Goal: Transaction & Acquisition: Book appointment/travel/reservation

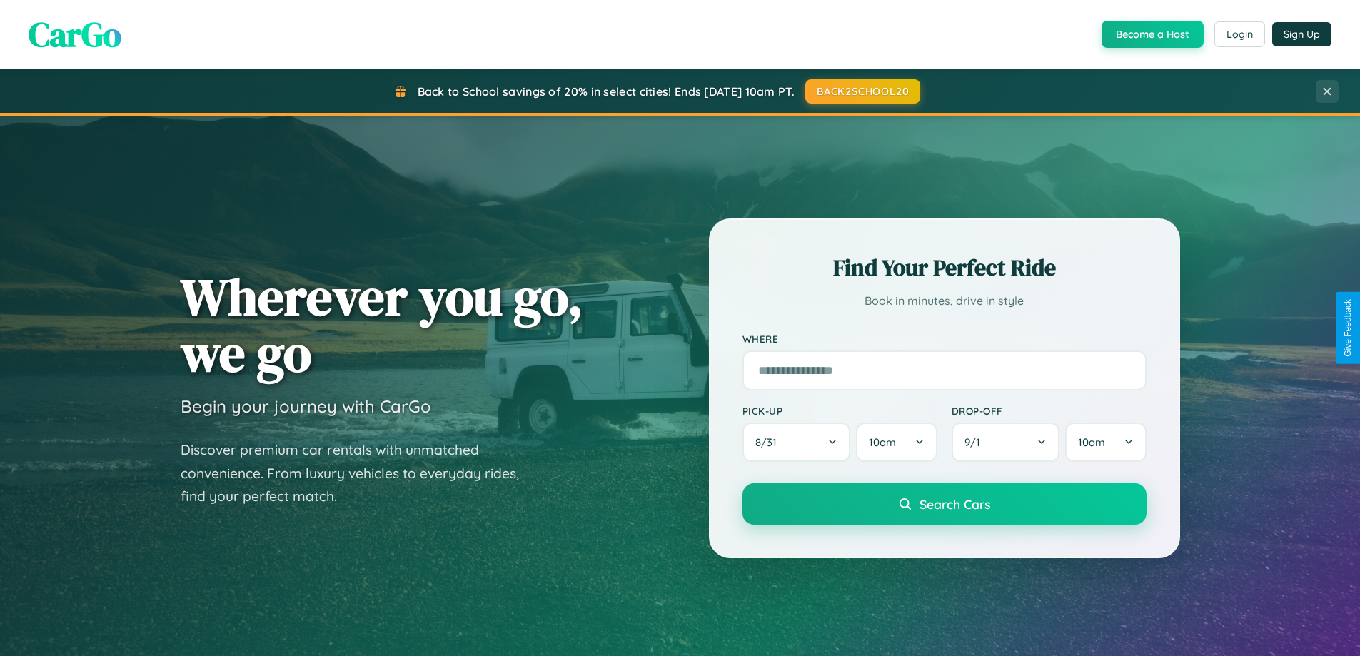
scroll to position [42, 0]
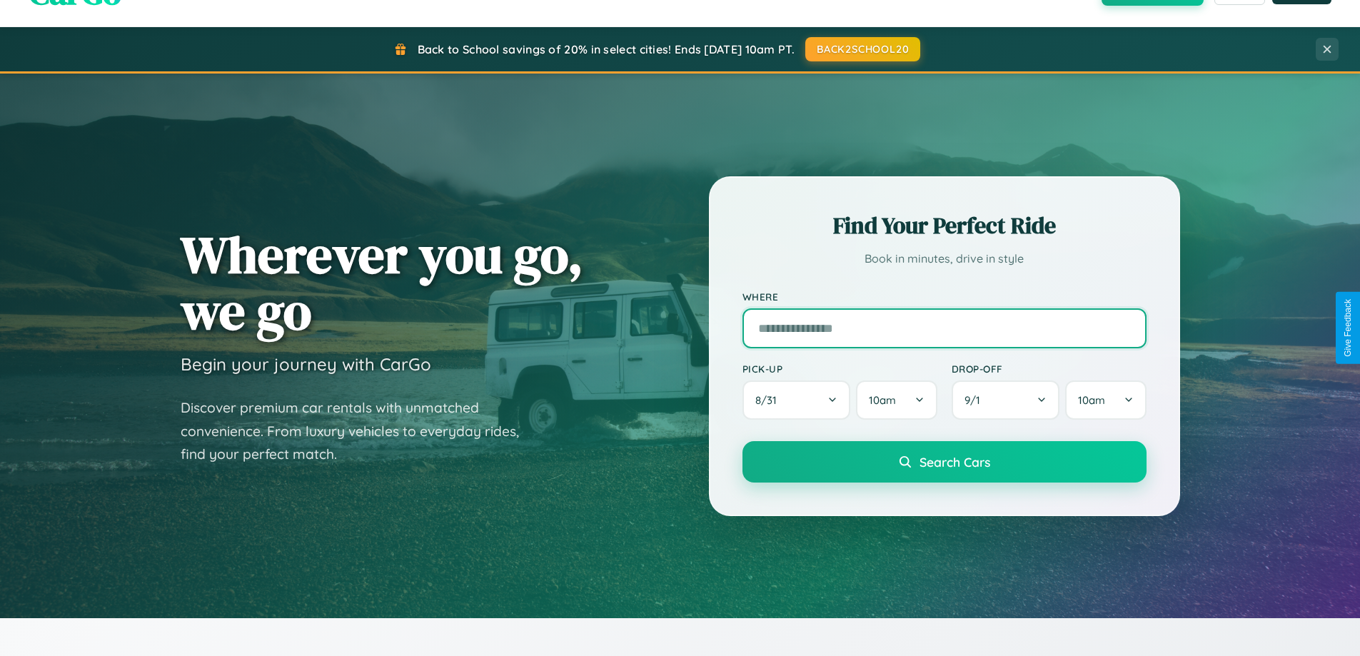
click at [944, 328] on input "text" at bounding box center [944, 328] width 404 height 40
type input "**********"
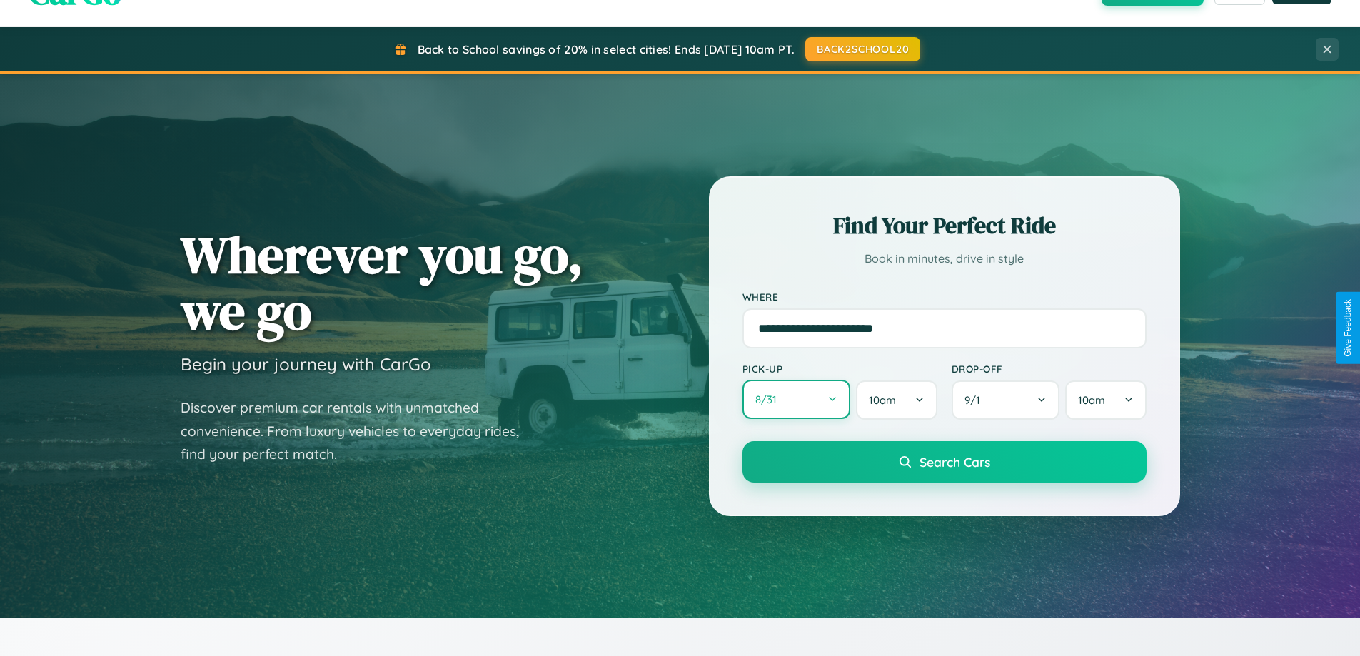
click at [796, 400] on button "8 / 31" at bounding box center [796, 399] width 108 height 39
select select "*"
select select "****"
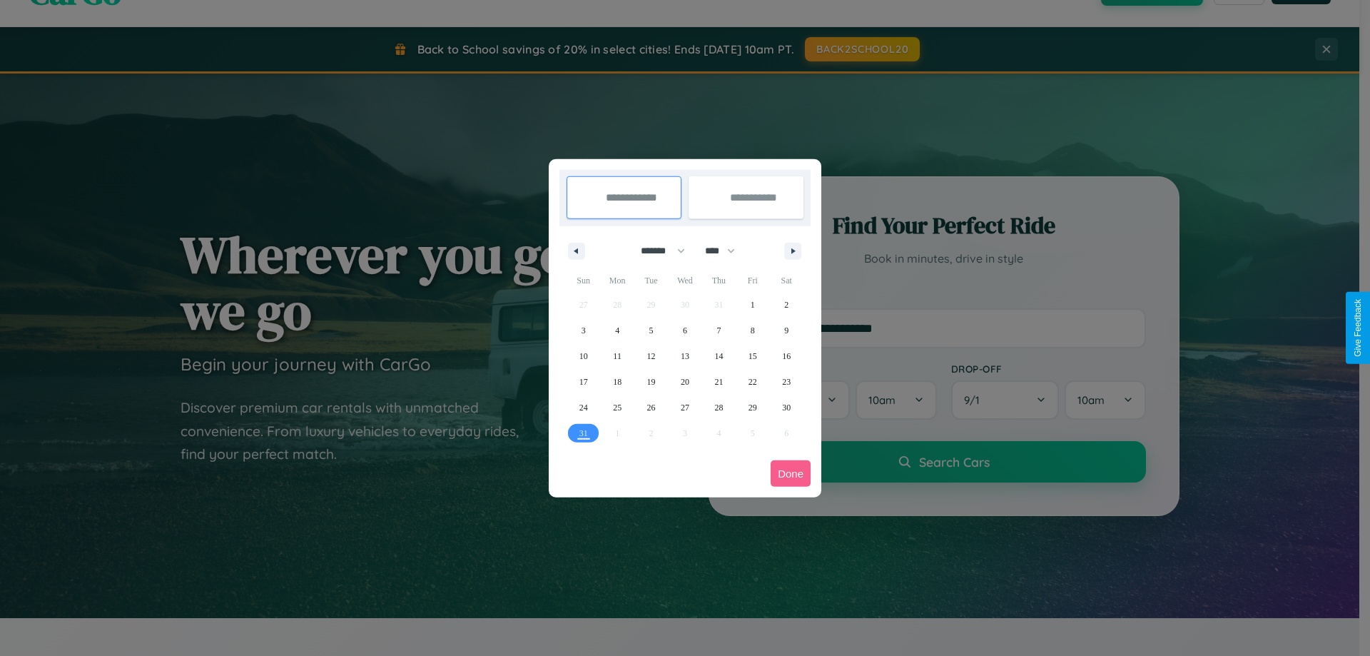
drag, startPoint x: 657, startPoint y: 251, endPoint x: 685, endPoint y: 286, distance: 45.7
click at [657, 251] on select "******* ******** ***** ***** *** **** **** ****** ********* ******* ******** **…" at bounding box center [660, 251] width 61 height 24
select select "*"
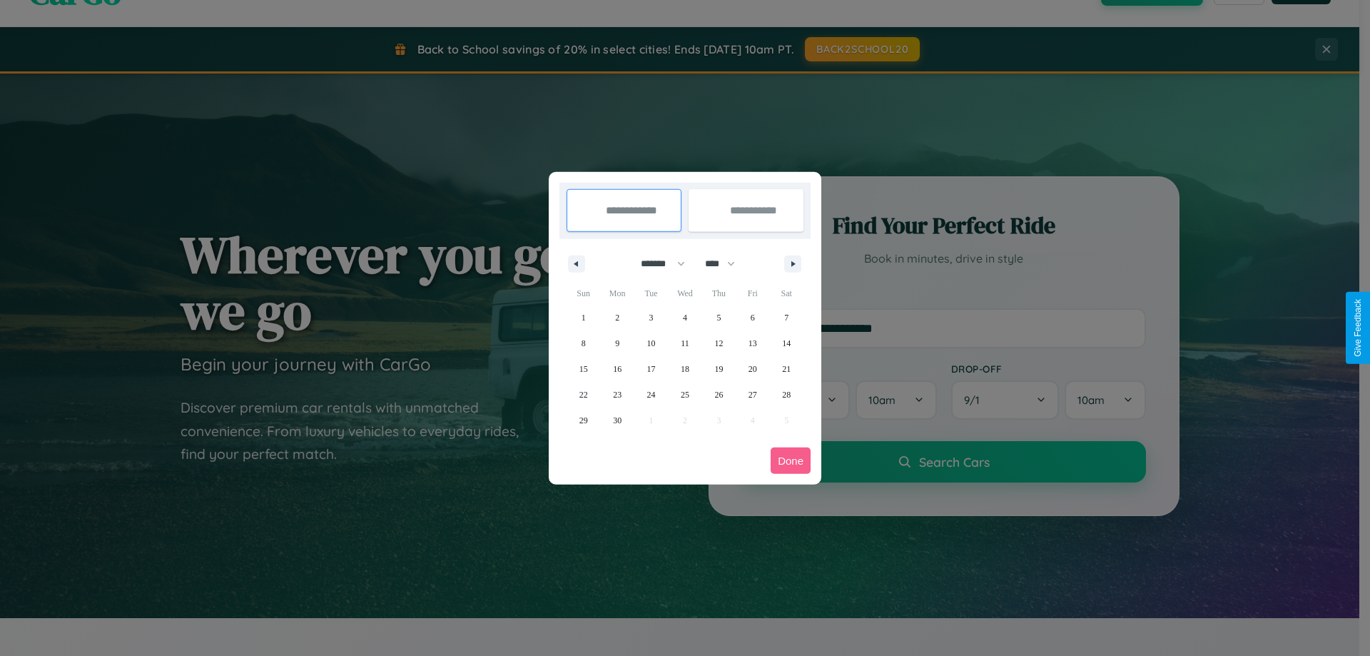
click at [727, 263] on select "**** **** **** **** **** **** **** **** **** **** **** **** **** **** **** ****…" at bounding box center [719, 264] width 43 height 24
select select "****"
click at [583, 368] on span "14" at bounding box center [584, 369] width 9 height 26
type input "**********"
click at [651, 368] on span "16" at bounding box center [651, 369] width 9 height 26
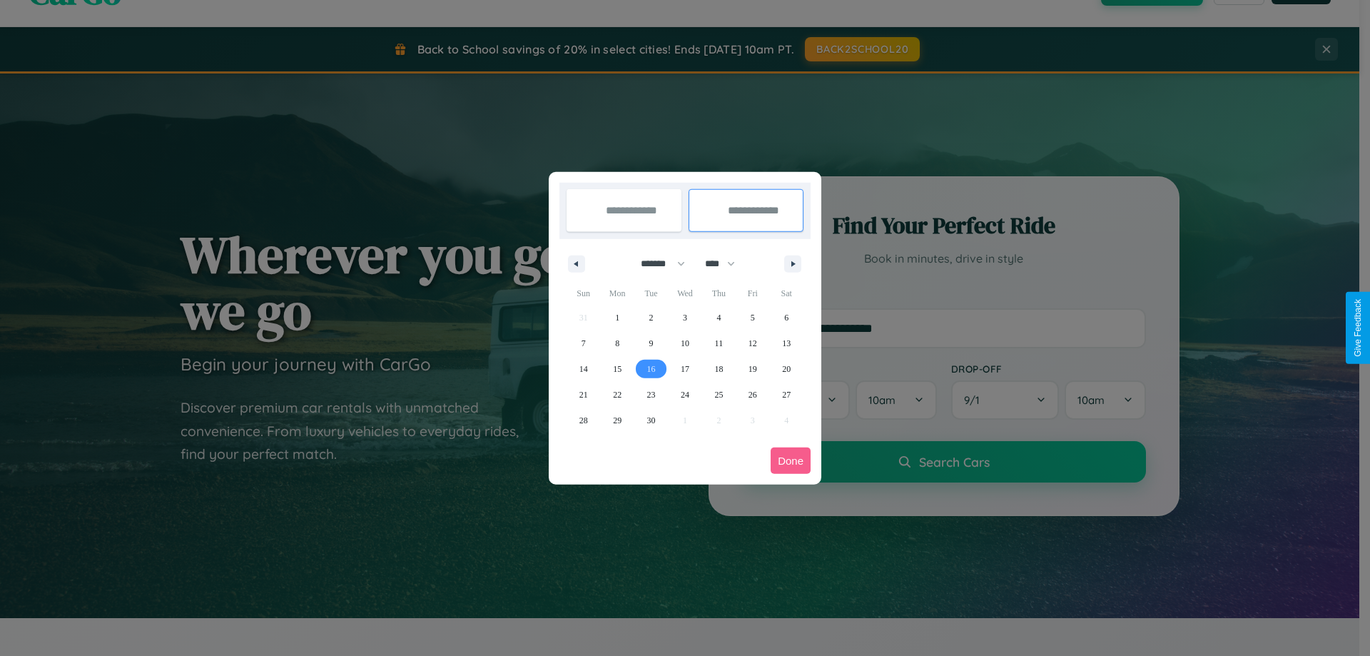
type input "**********"
click at [791, 460] on button "Done" at bounding box center [791, 460] width 40 height 26
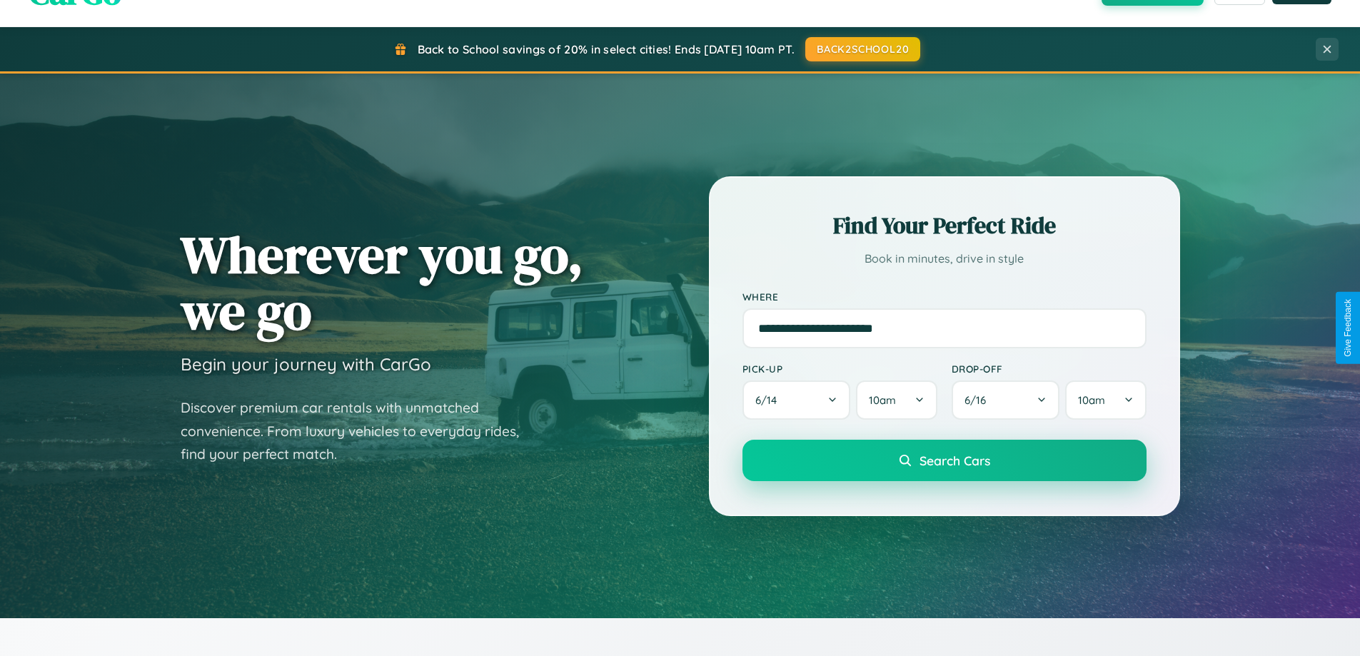
click at [944, 460] on span "Search Cars" at bounding box center [954, 460] width 71 height 16
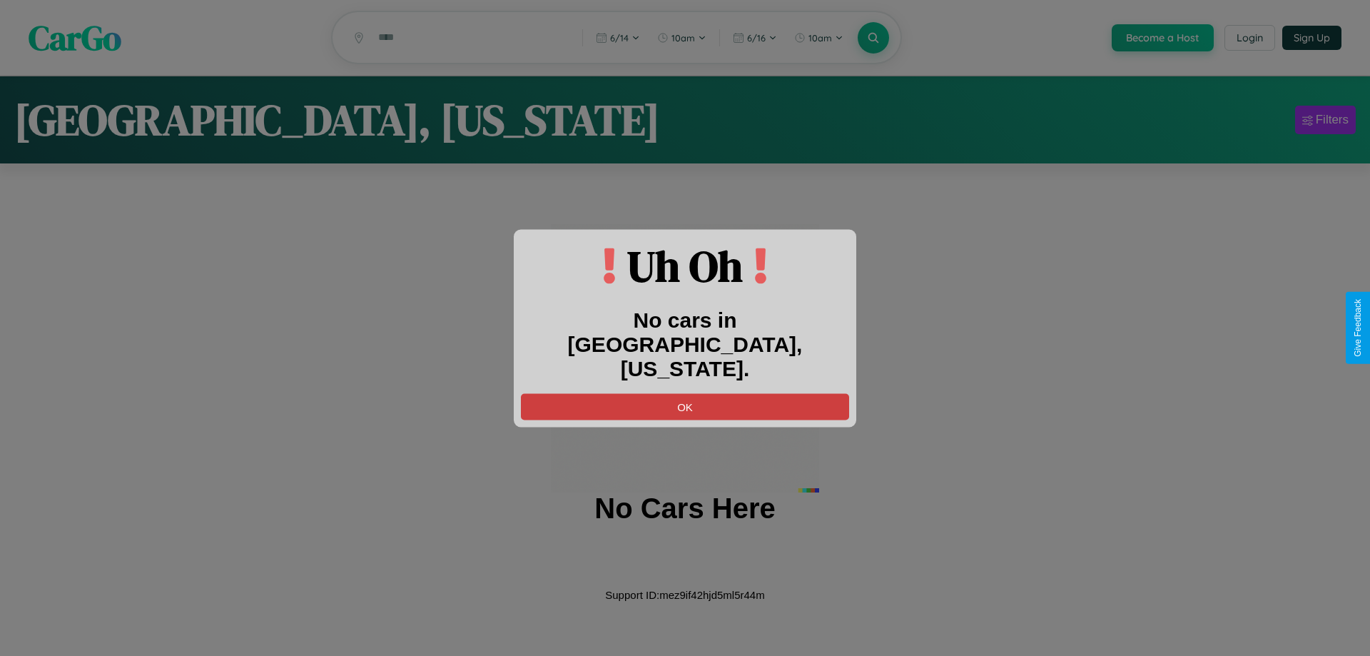
click at [685, 394] on button "OK" at bounding box center [685, 406] width 328 height 26
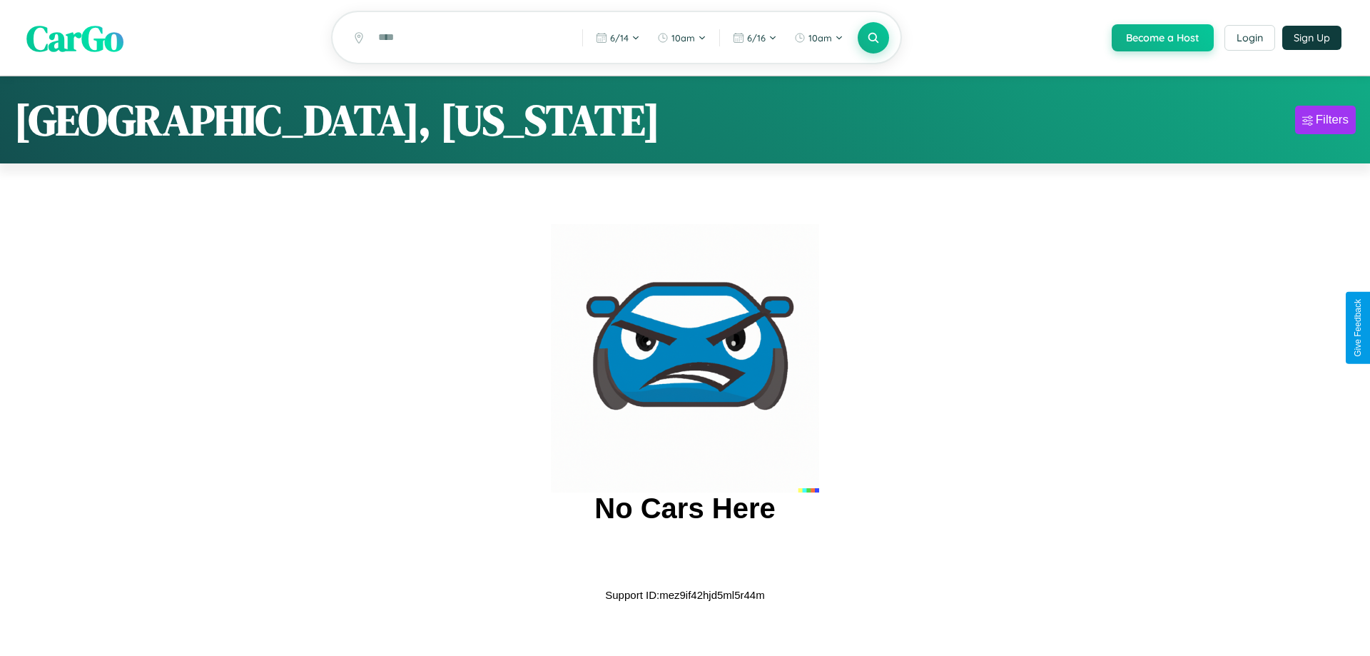
click at [75, 39] on span "CarGo" at bounding box center [74, 37] width 97 height 49
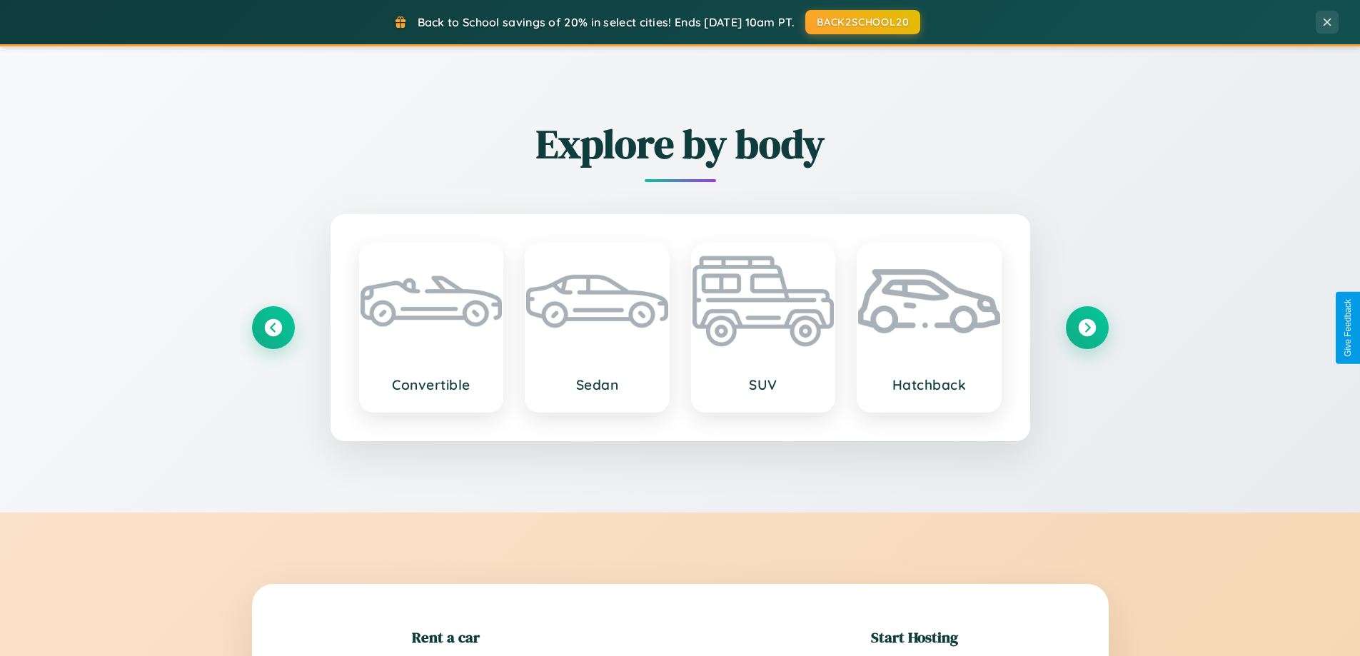
scroll to position [308, 0]
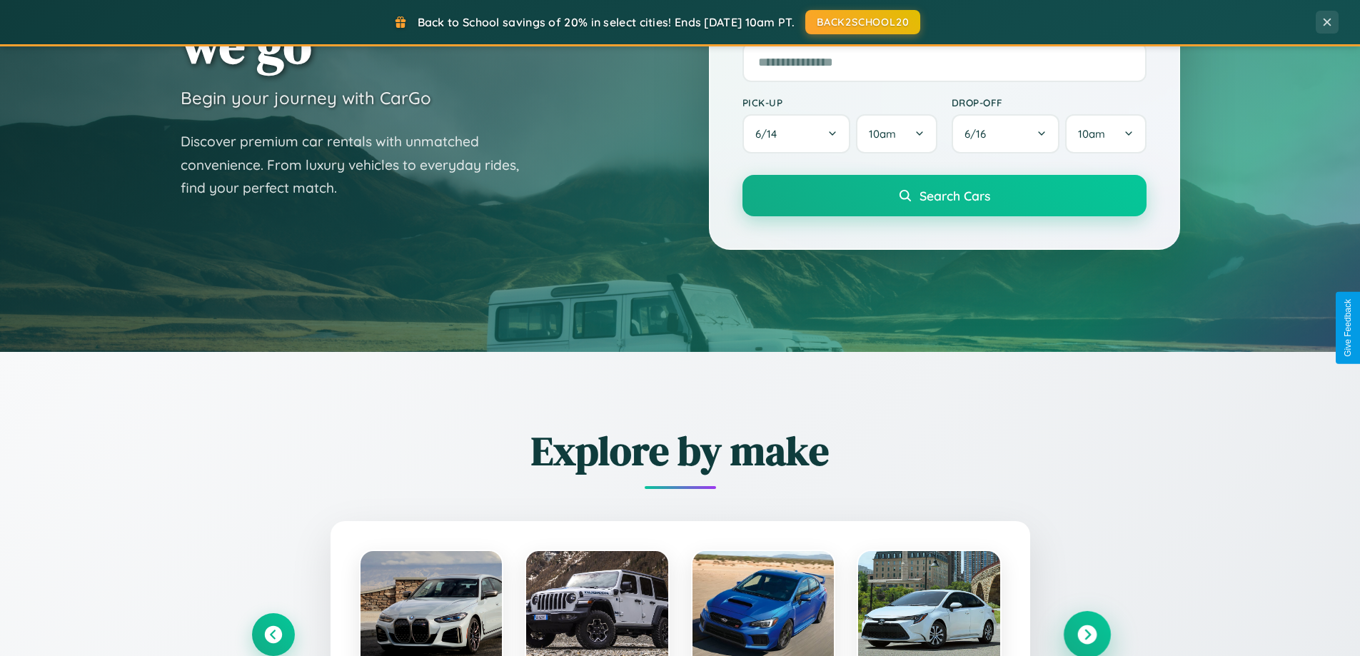
click at [1086, 634] on icon at bounding box center [1086, 634] width 19 height 19
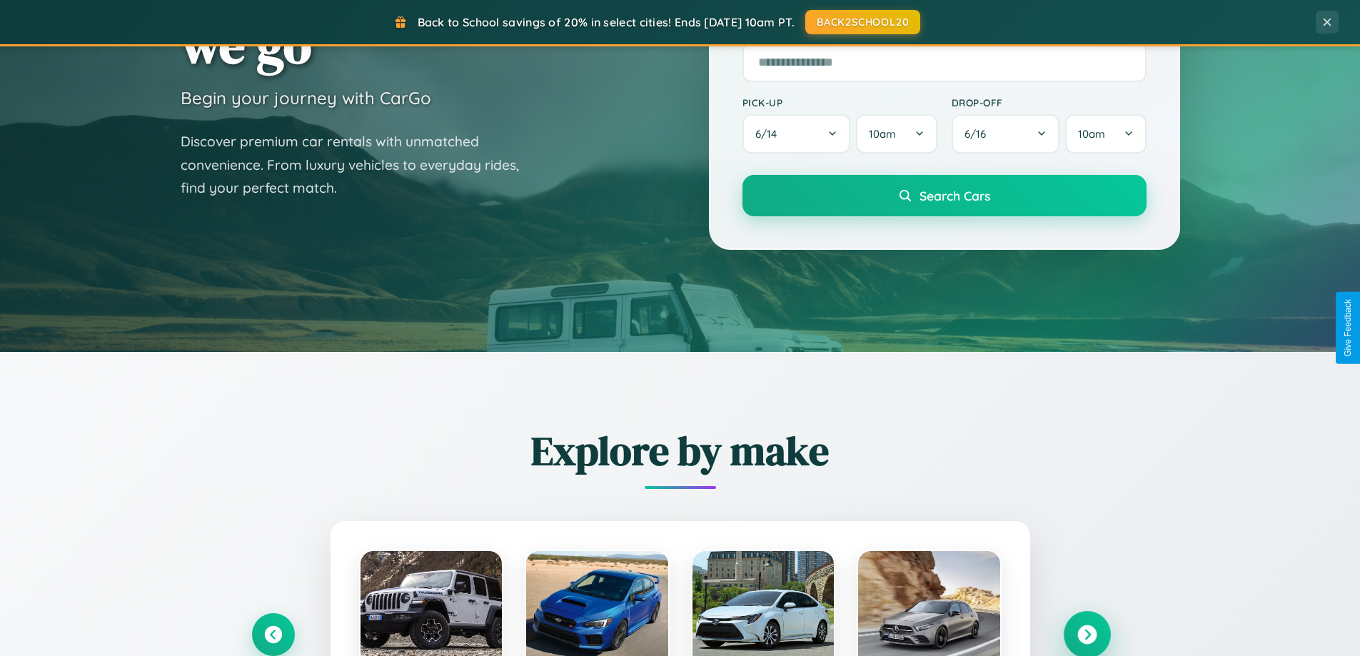
click at [1086, 633] on icon at bounding box center [1086, 634] width 19 height 19
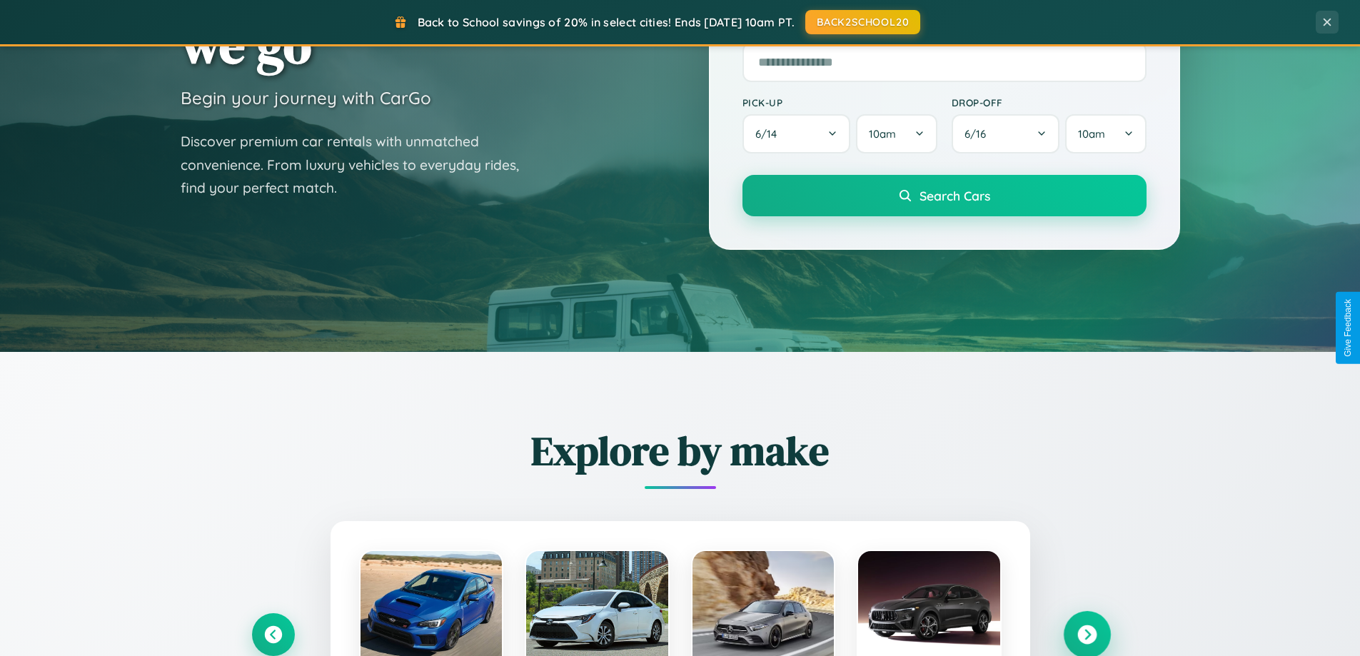
click at [1086, 633] on icon at bounding box center [1086, 634] width 19 height 19
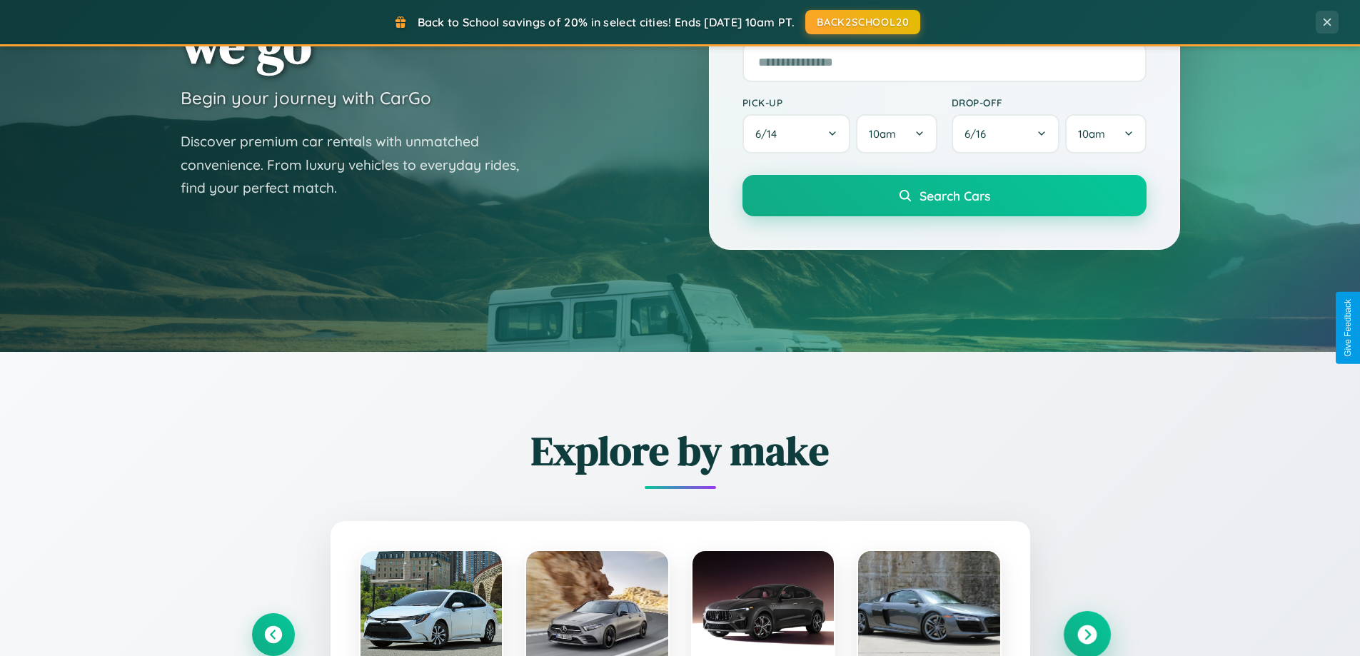
click at [1086, 633] on icon at bounding box center [1086, 634] width 19 height 19
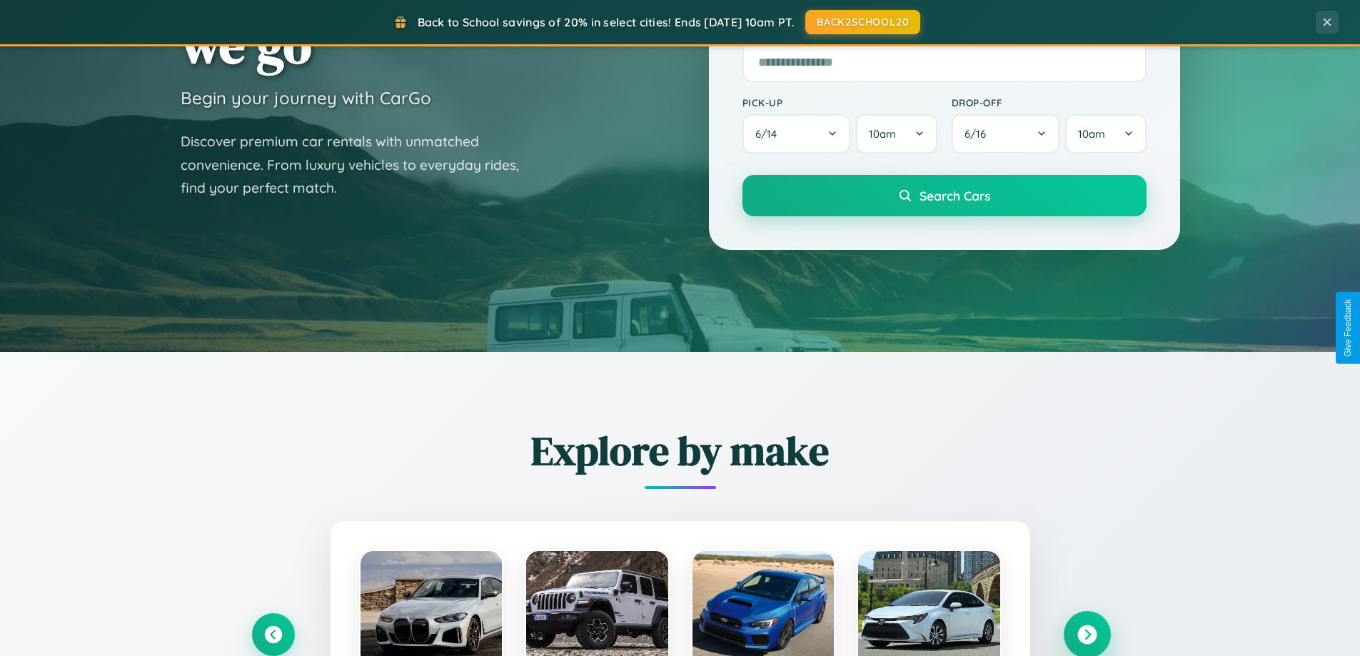
click at [1086, 633] on icon at bounding box center [1086, 634] width 19 height 19
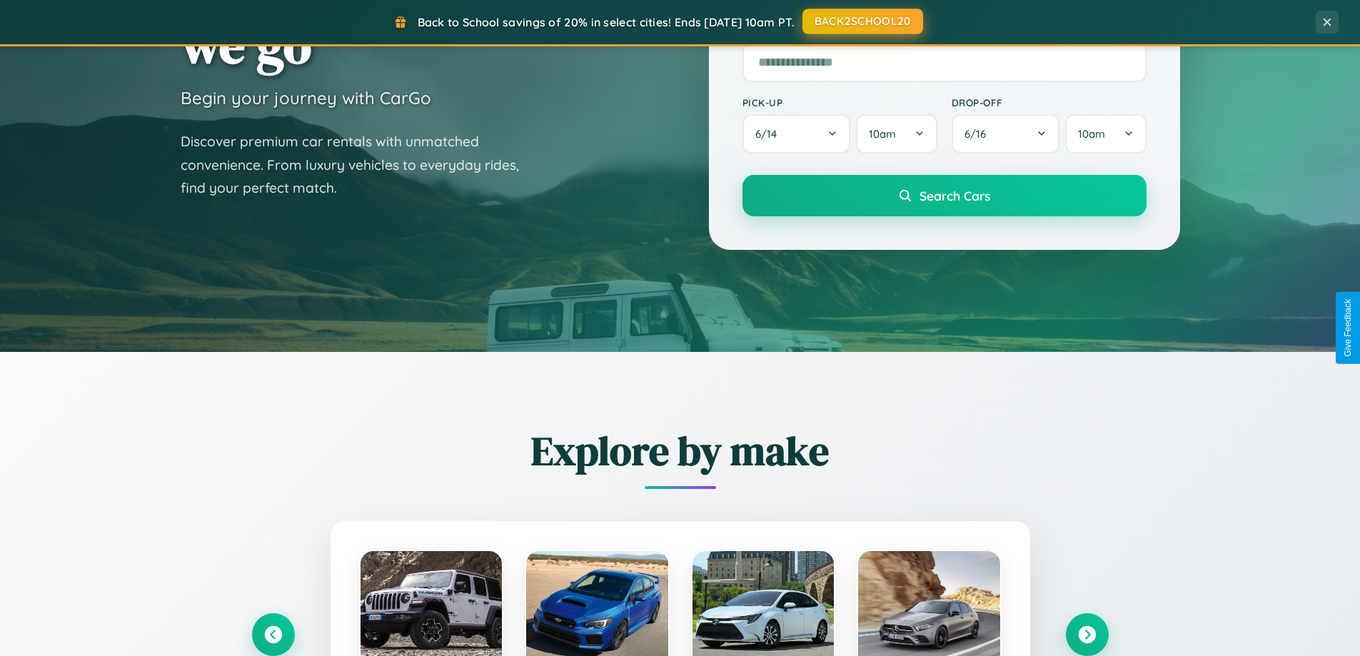
click at [861, 21] on button "BACK2SCHOOL20" at bounding box center [862, 22] width 121 height 26
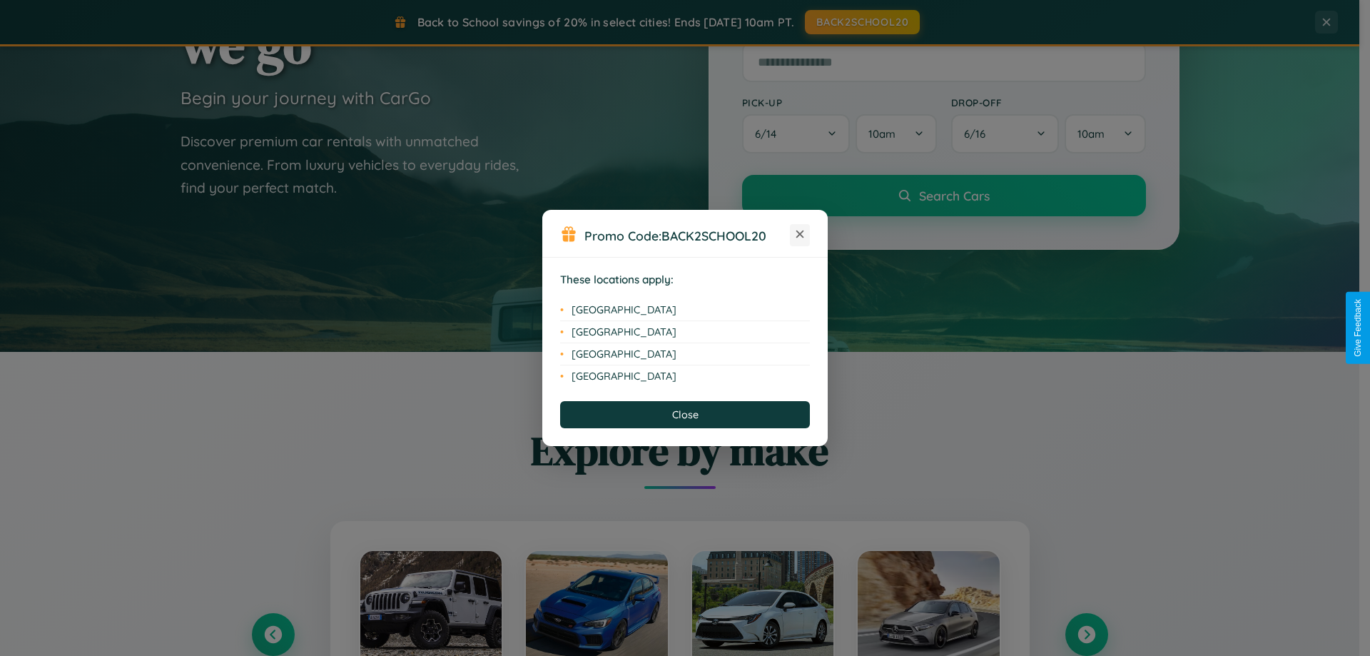
click at [800, 235] on icon at bounding box center [801, 235] width 8 height 8
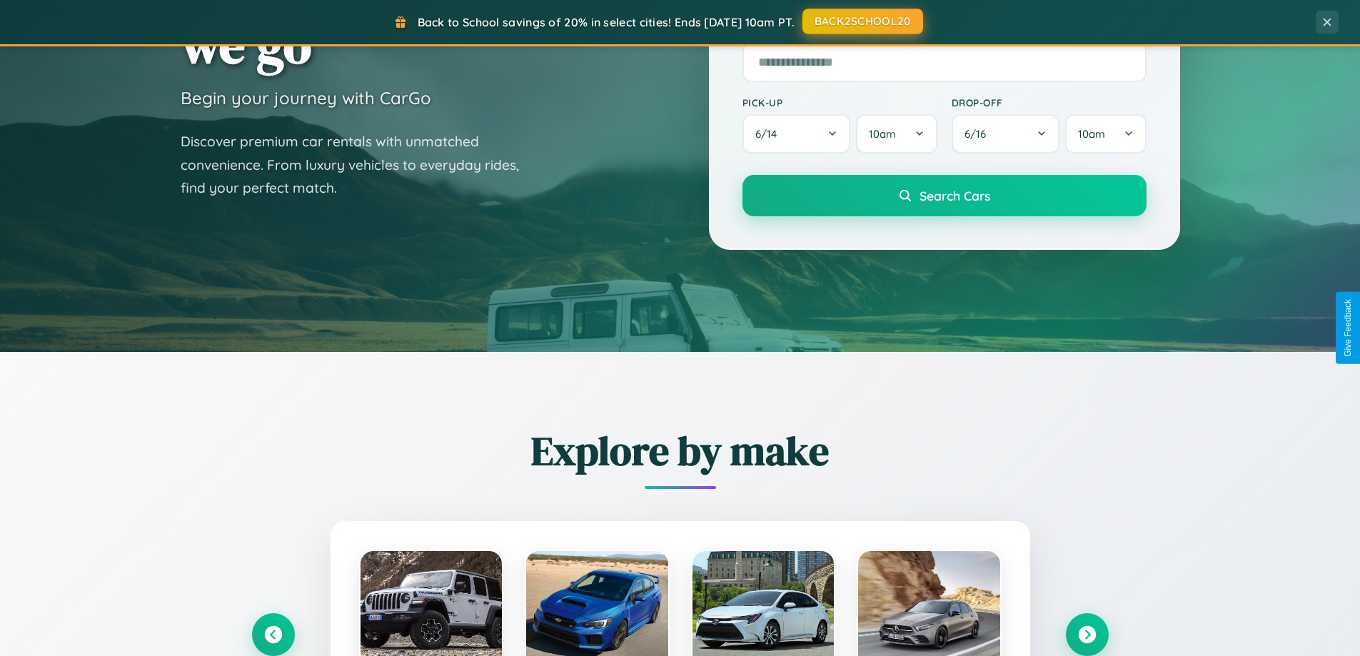
click at [861, 21] on button "BACK2SCHOOL20" at bounding box center [862, 22] width 121 height 26
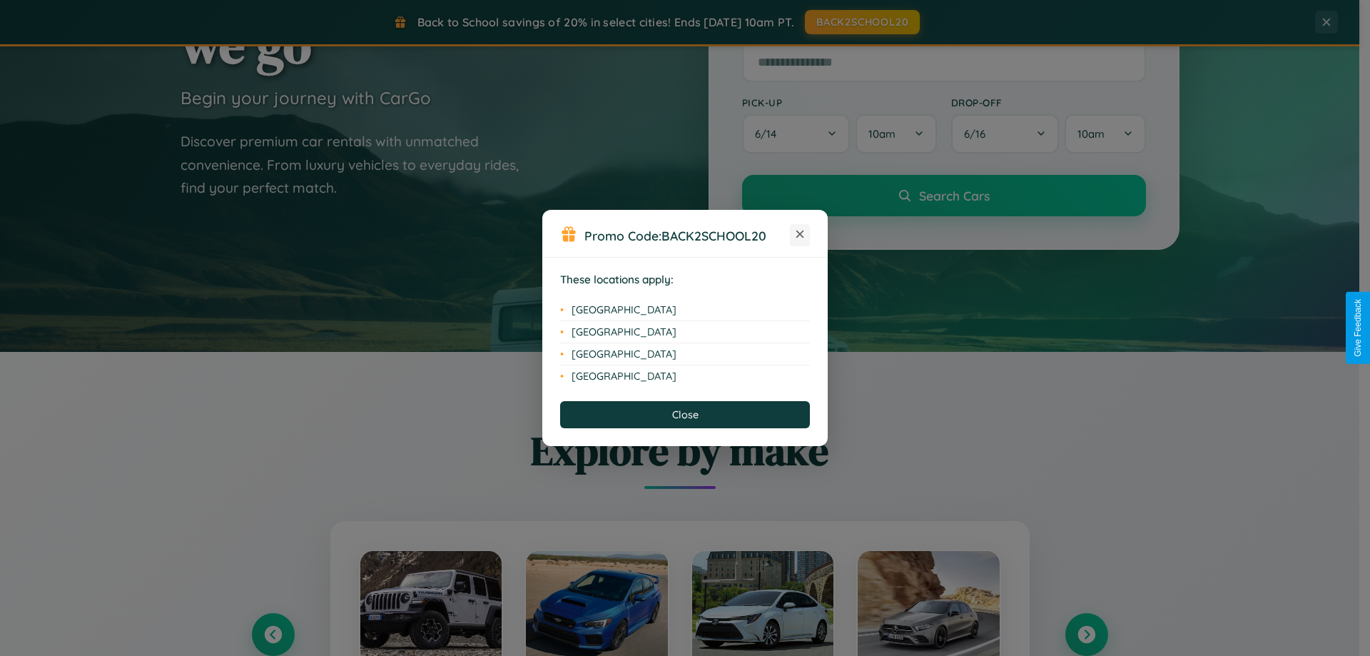
click at [800, 235] on icon at bounding box center [801, 235] width 8 height 8
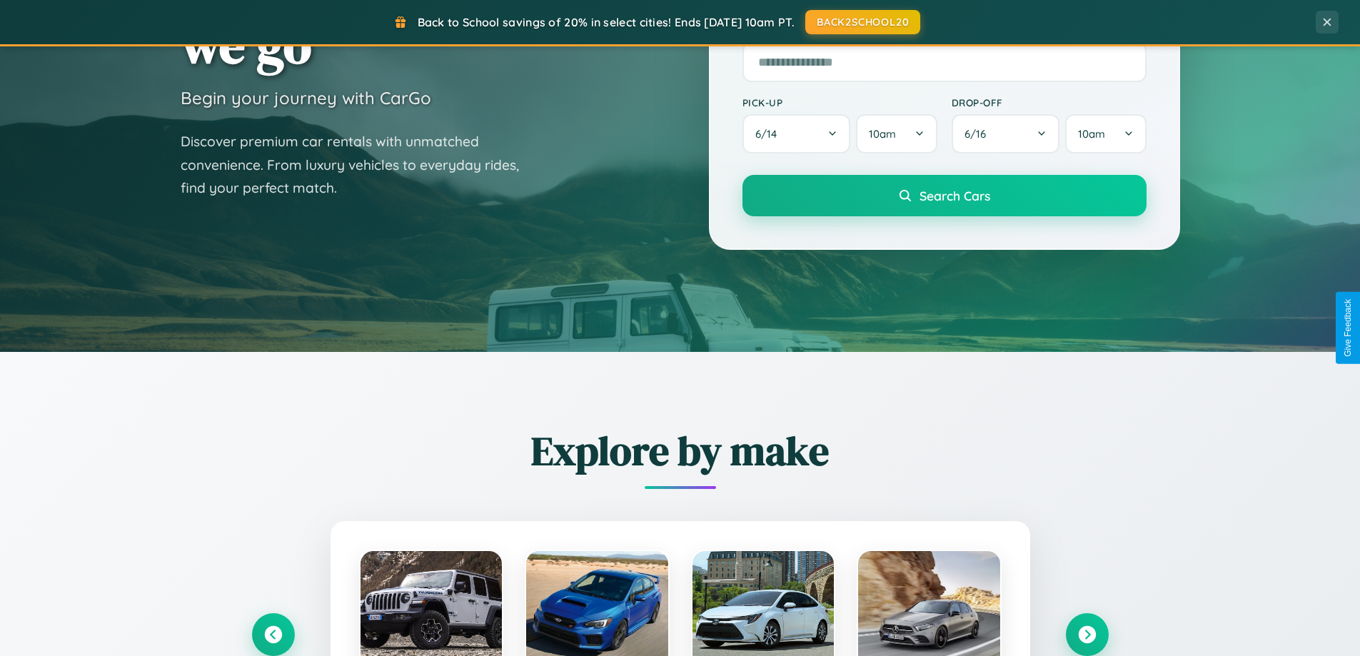
scroll to position [615, 0]
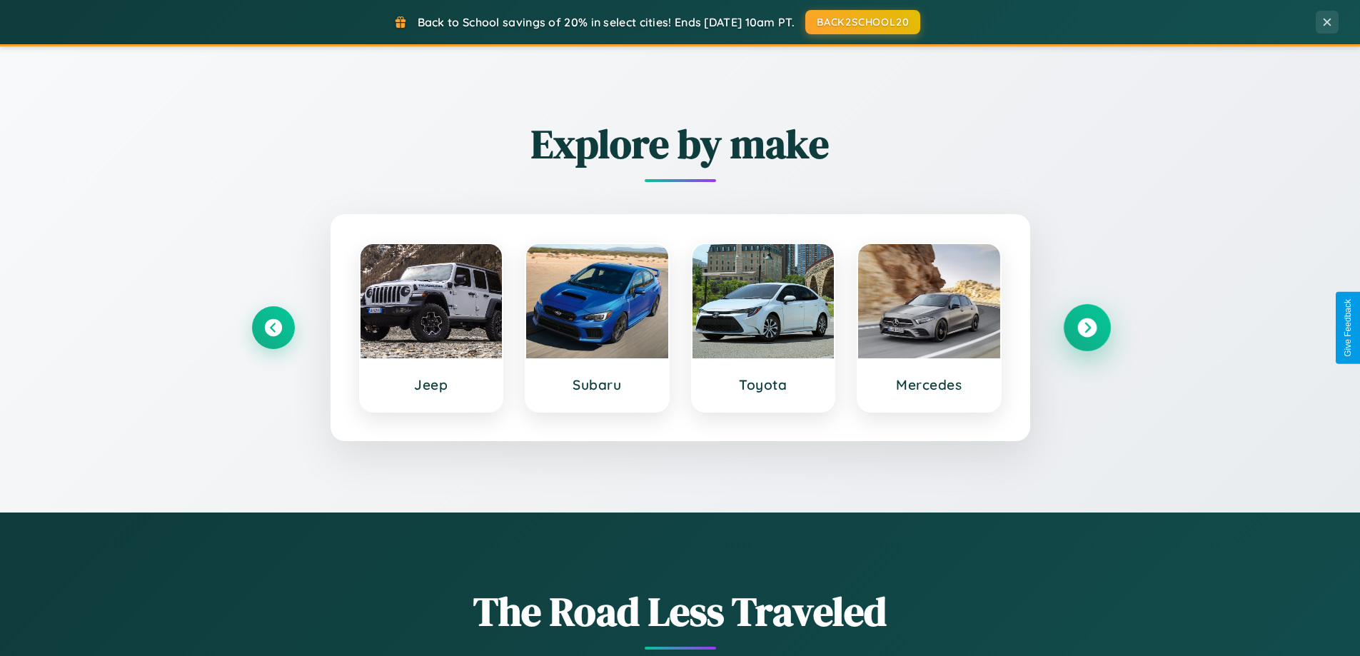
click at [1086, 328] on icon at bounding box center [1086, 327] width 19 height 19
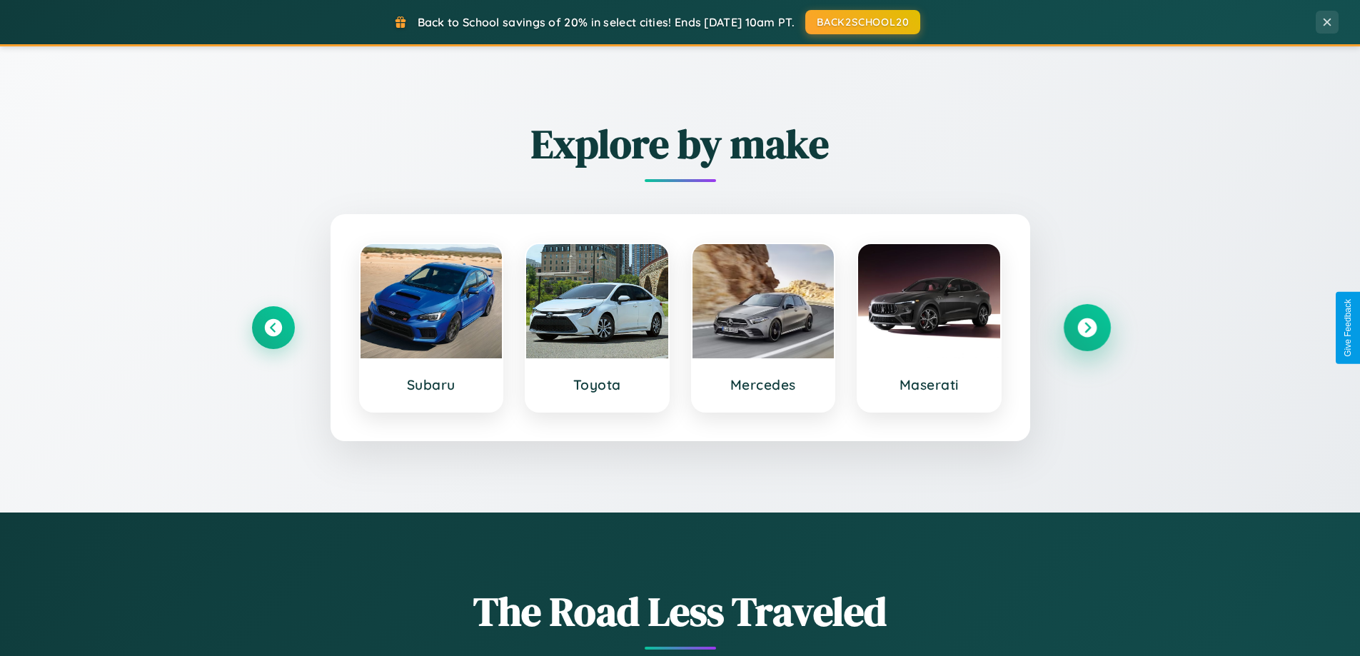
click at [1086, 328] on icon at bounding box center [1086, 327] width 19 height 19
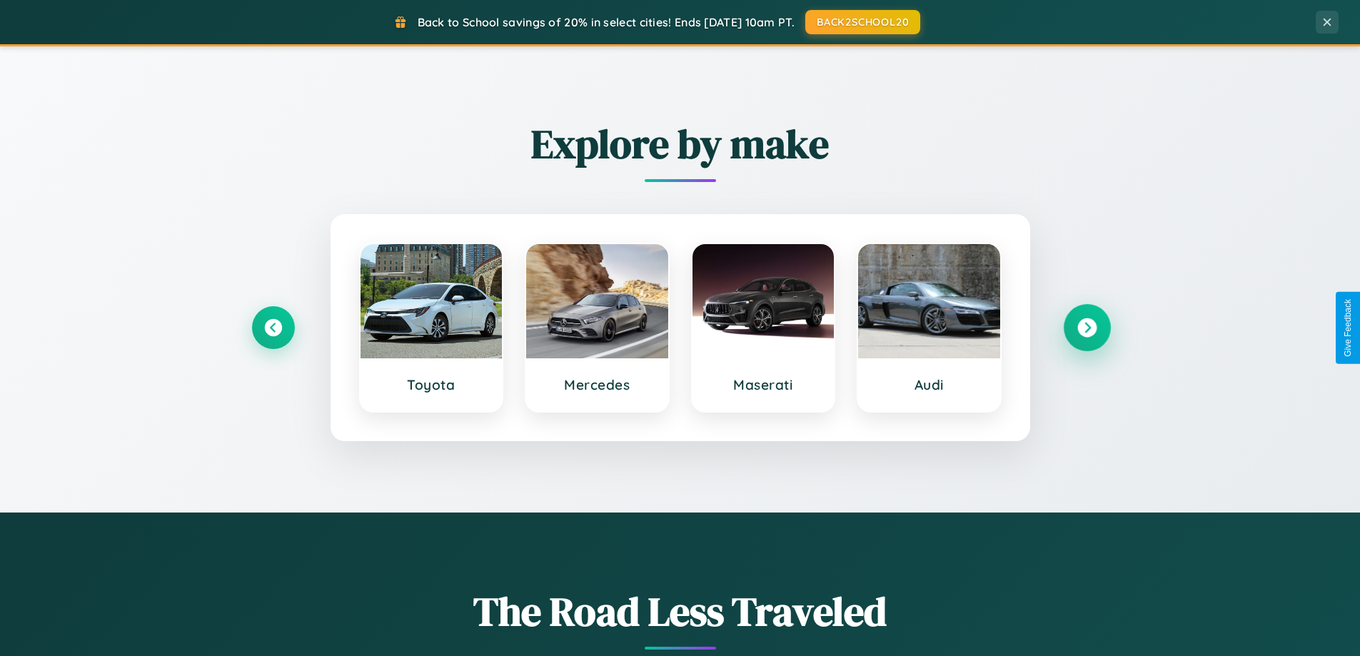
click at [1086, 328] on icon at bounding box center [1086, 327] width 19 height 19
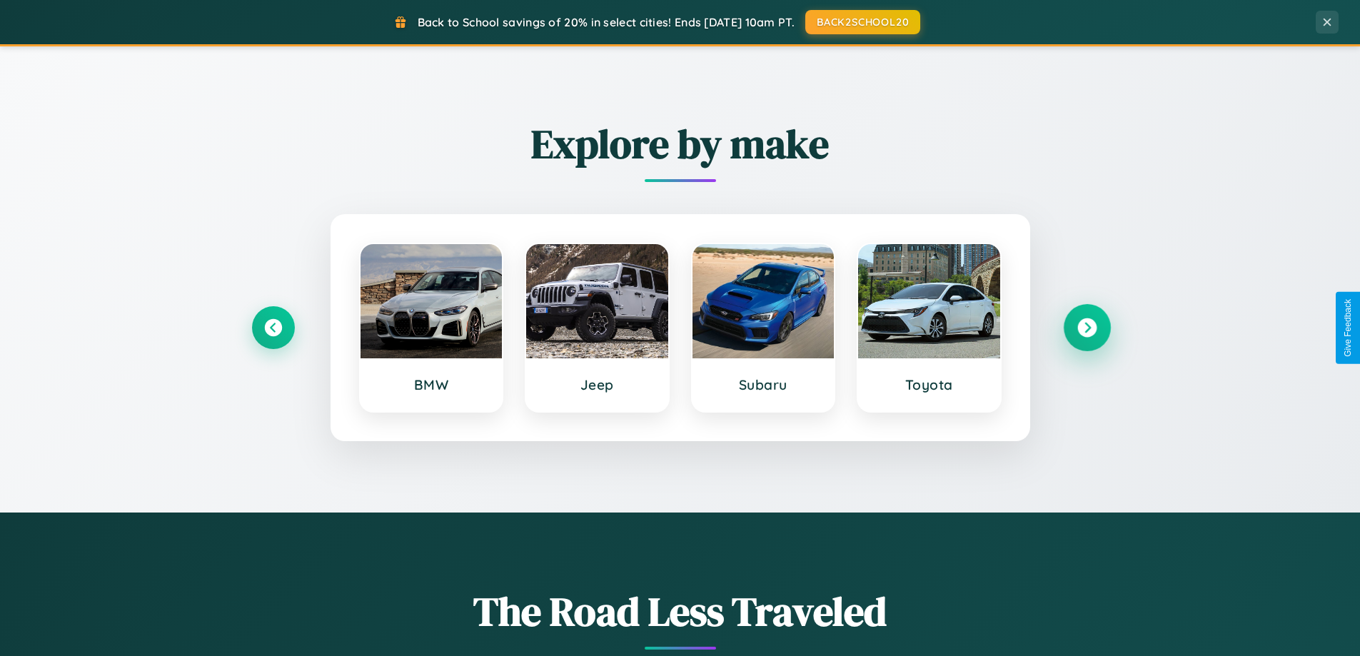
click at [1086, 328] on icon at bounding box center [1086, 327] width 19 height 19
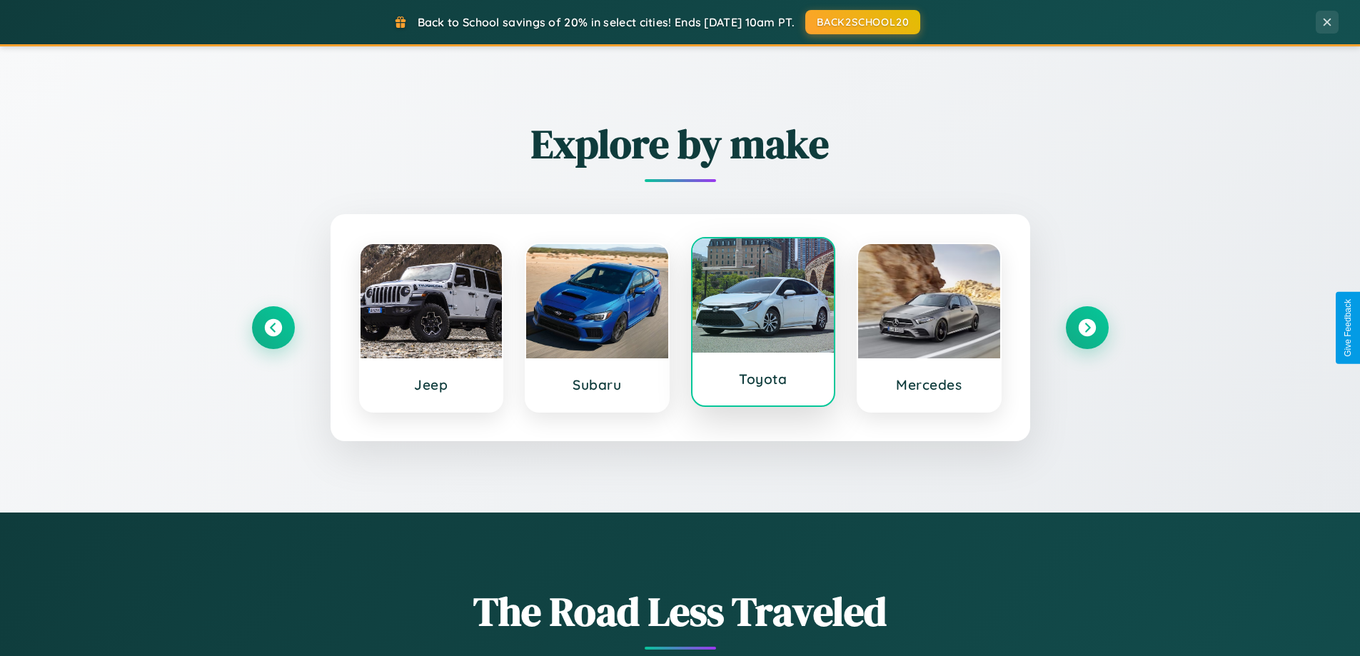
click at [762, 322] on div at bounding box center [763, 295] width 142 height 114
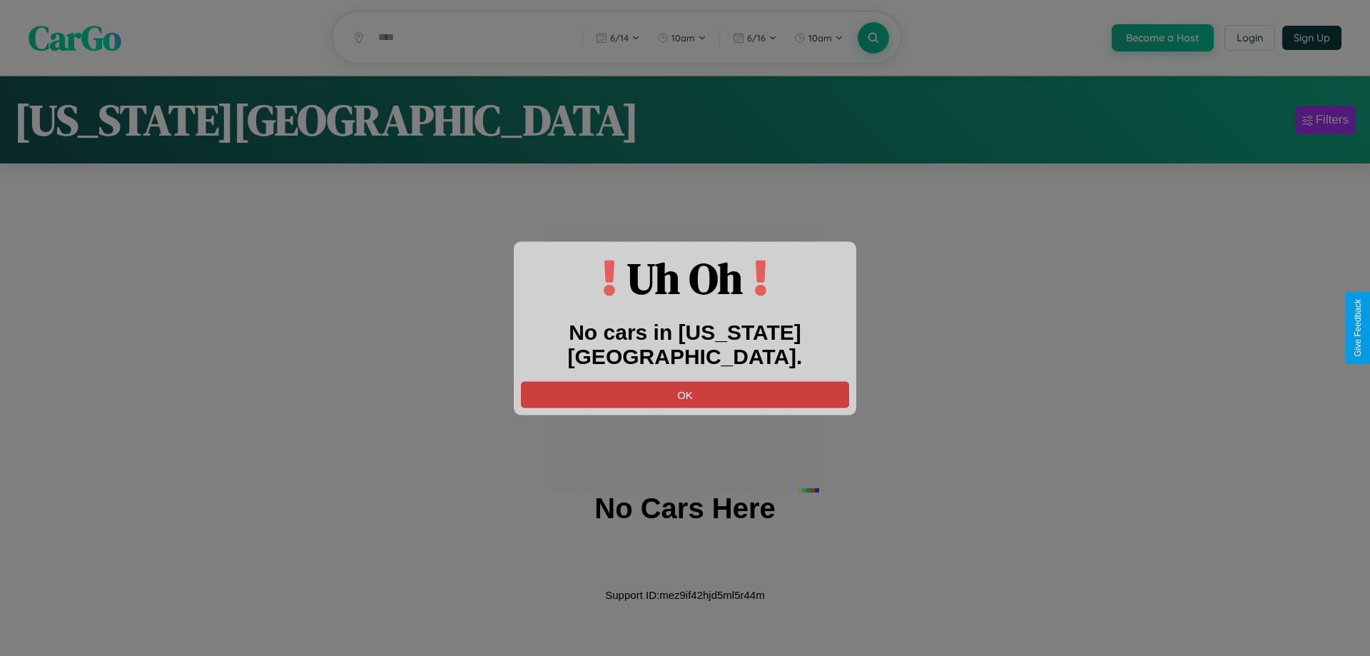
click at [685, 381] on button "OK" at bounding box center [685, 394] width 328 height 26
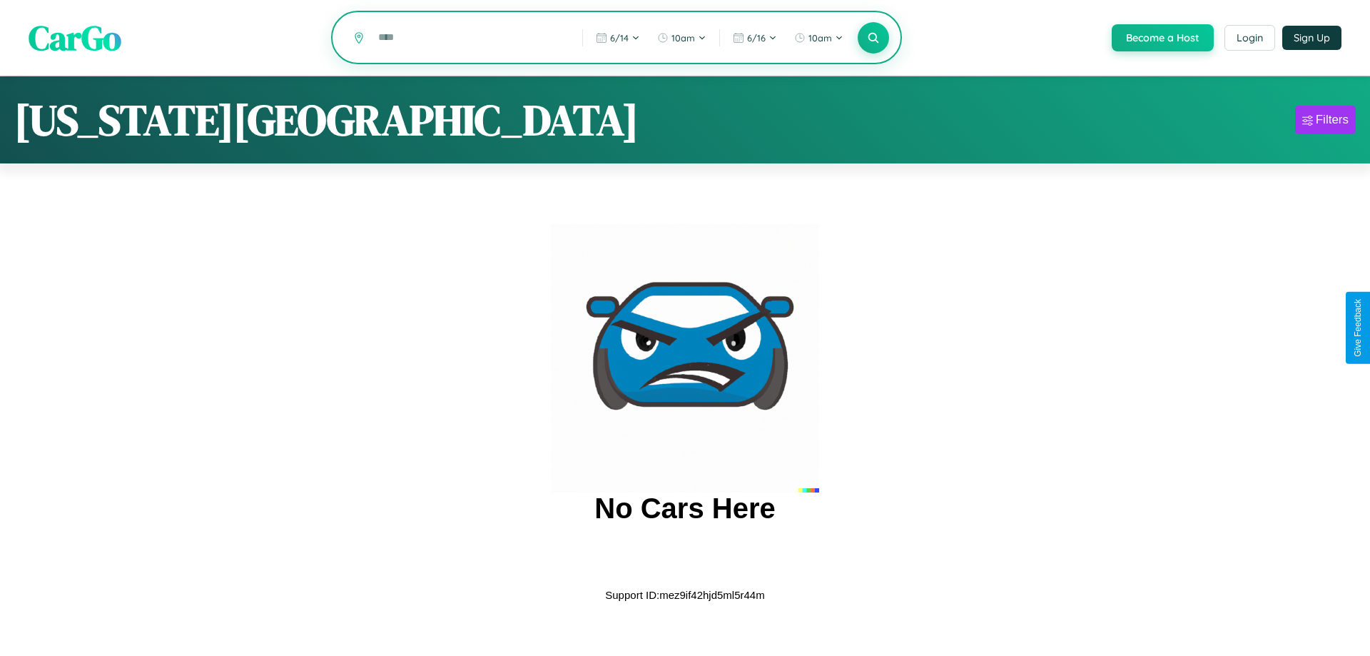
click at [470, 39] on input "text" at bounding box center [469, 37] width 197 height 25
click at [872, 39] on icon at bounding box center [873, 38] width 14 height 14
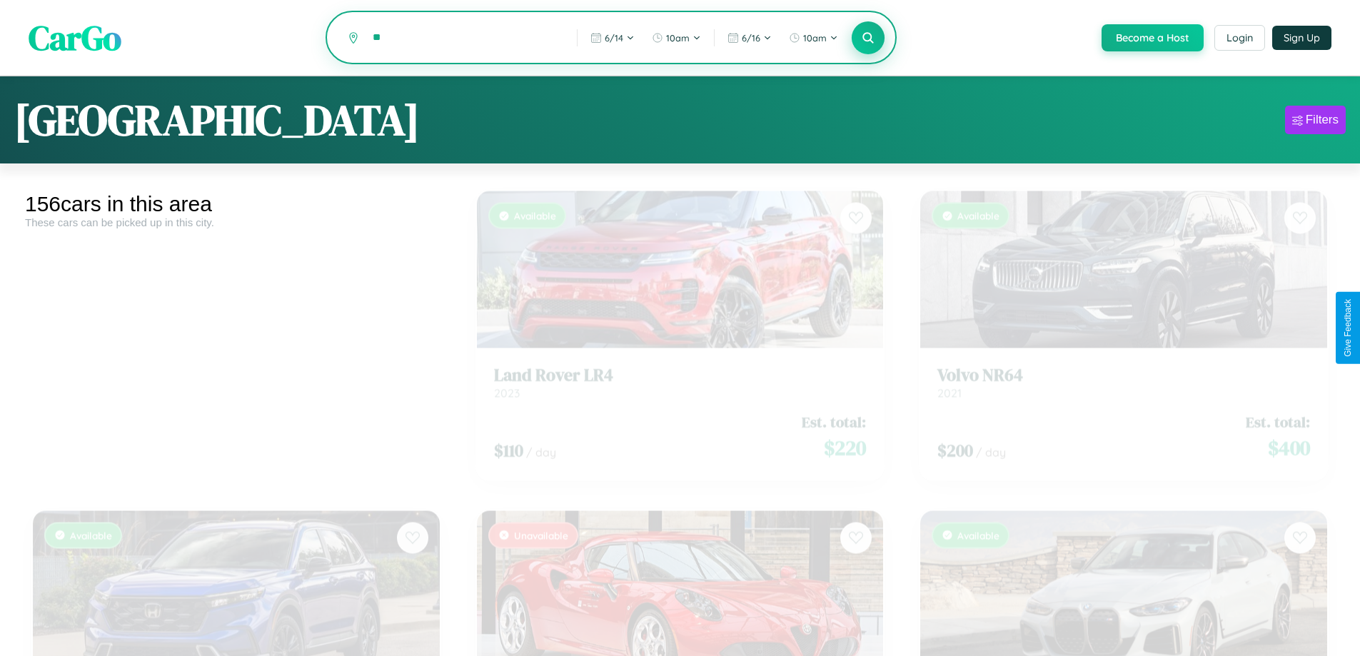
type input "*"
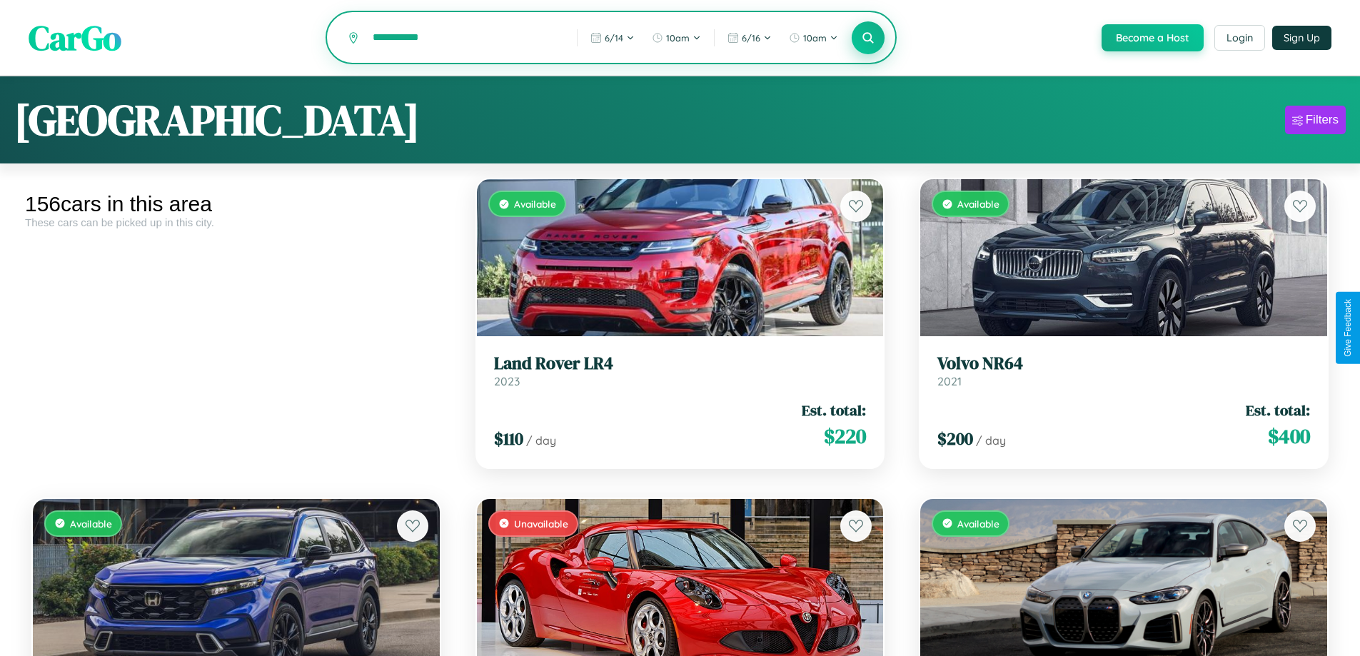
type input "**********"
click at [867, 39] on icon at bounding box center [868, 38] width 14 height 14
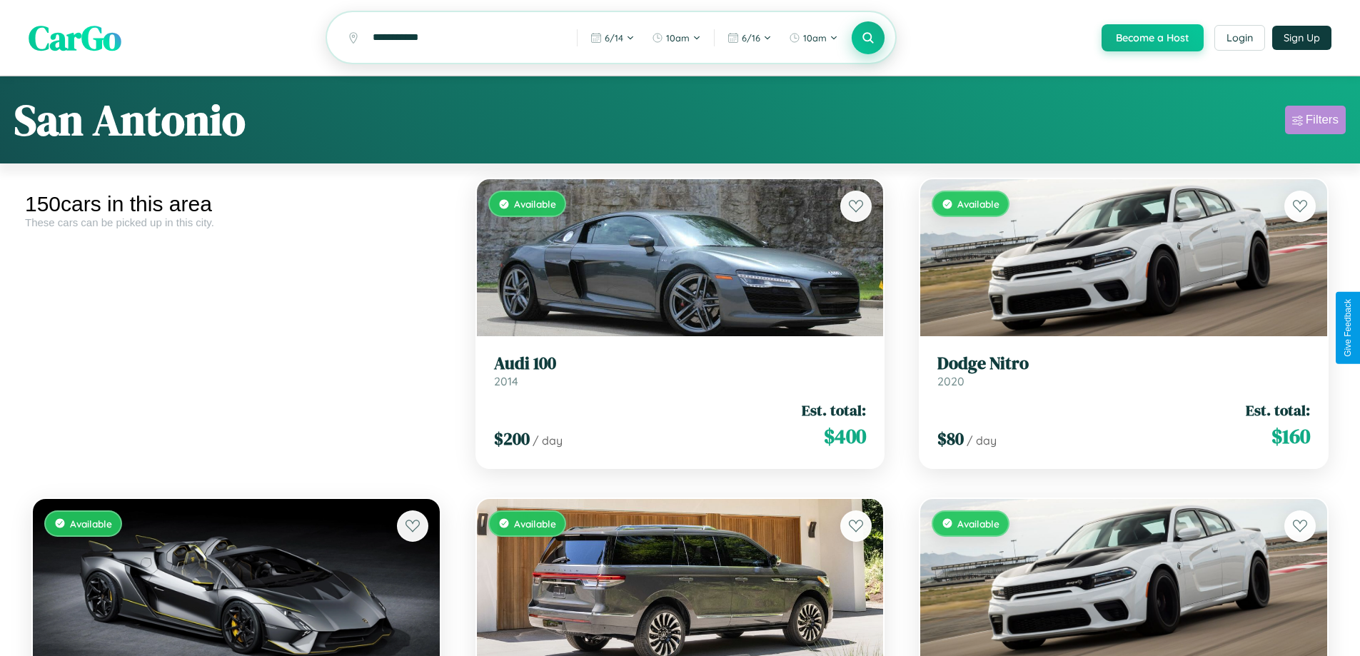
click at [1315, 122] on div "Filters" at bounding box center [1321, 120] width 33 height 14
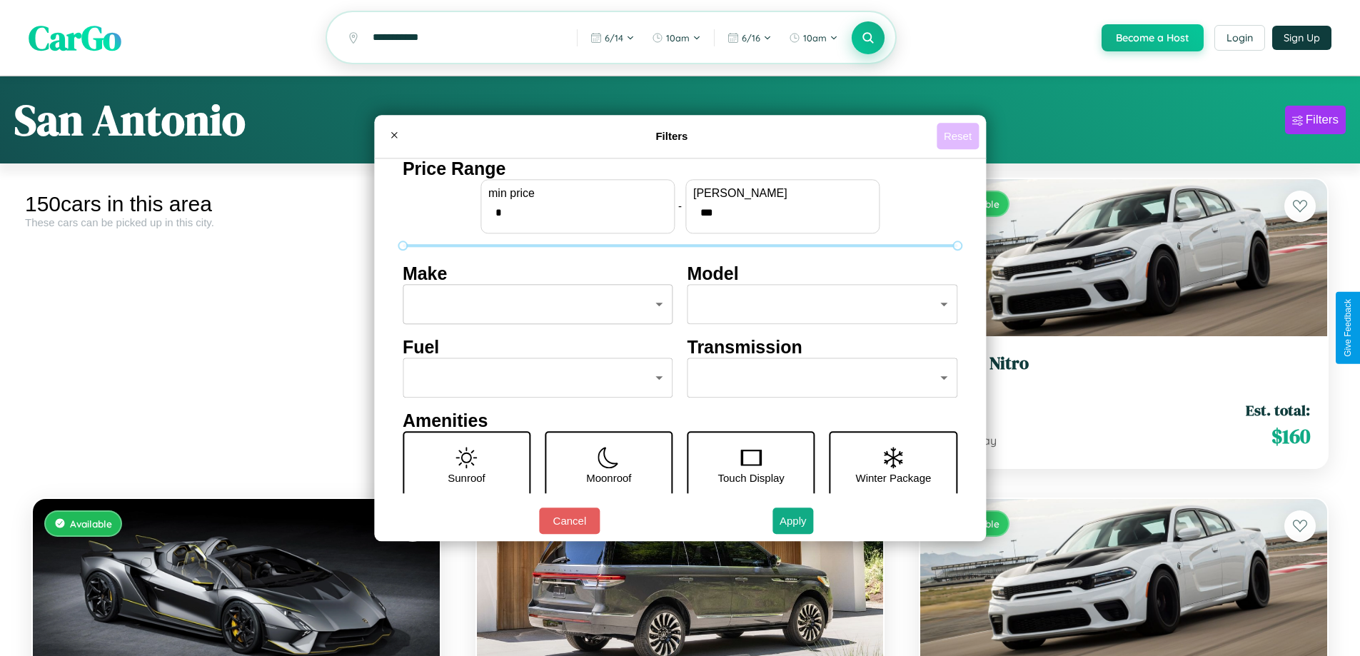
click at [959, 136] on button "Reset" at bounding box center [957, 136] width 42 height 26
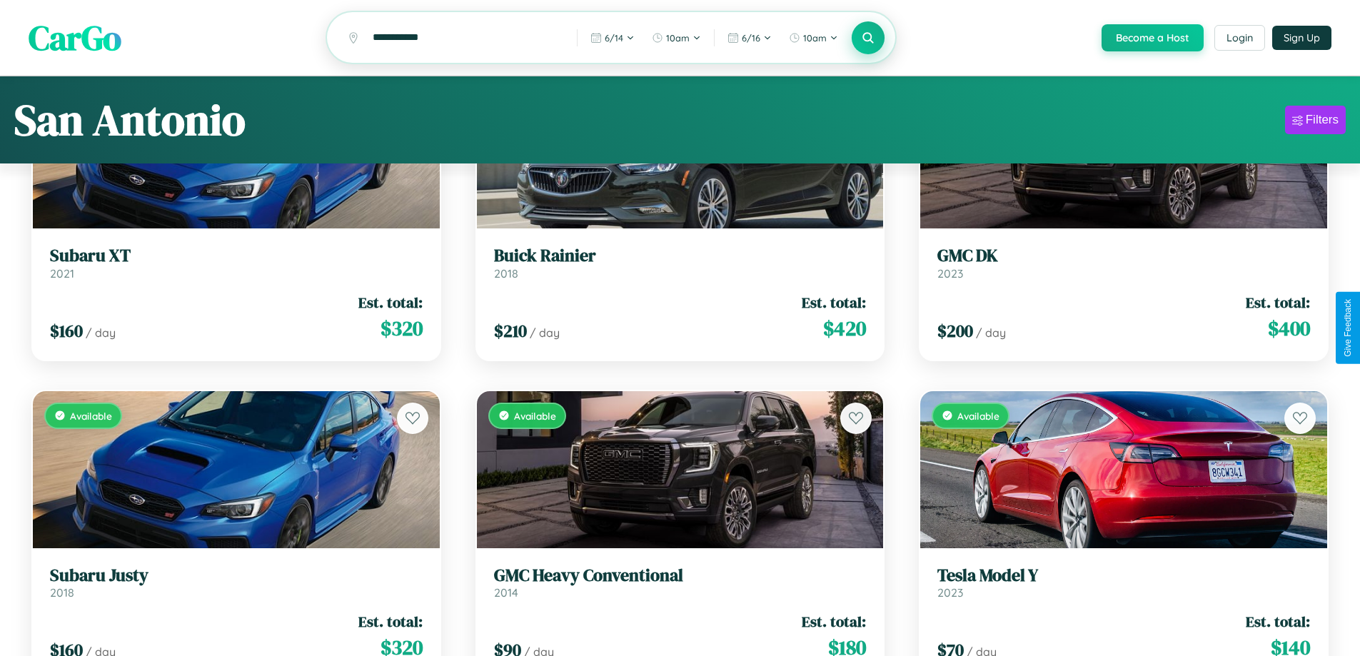
scroll to position [9789, 0]
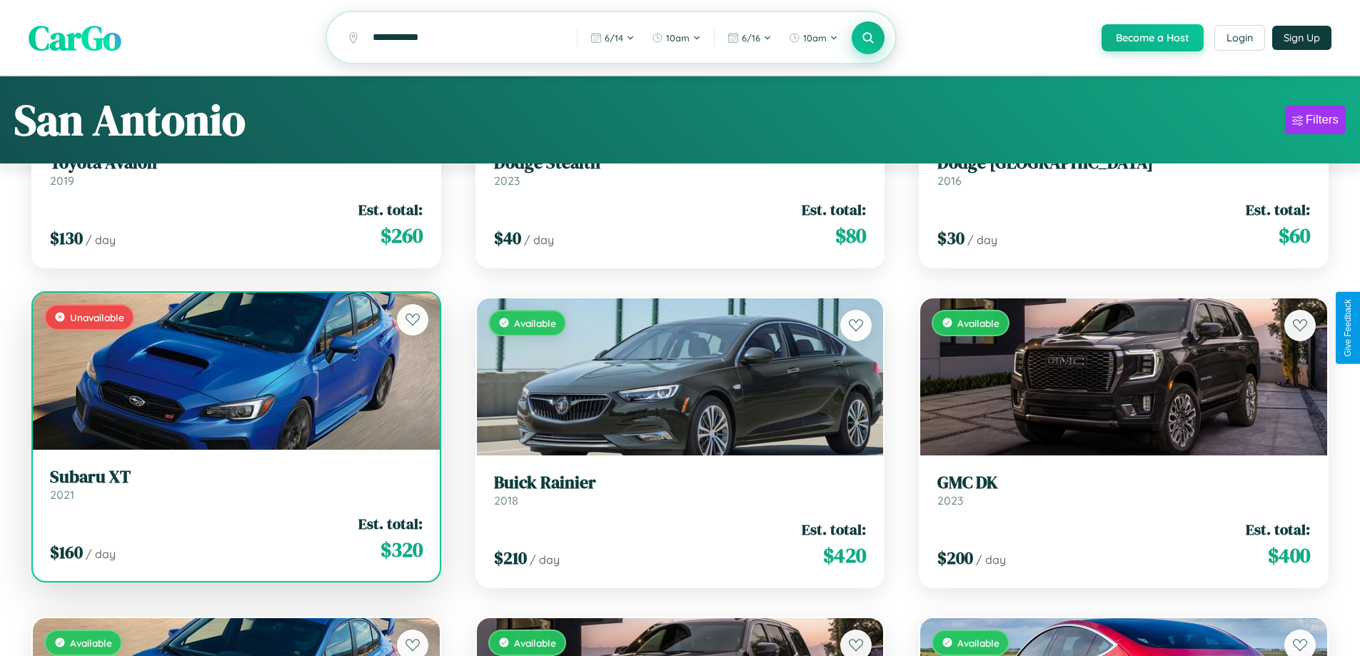
click at [234, 492] on link "Subaru XT 2021" at bounding box center [236, 484] width 373 height 35
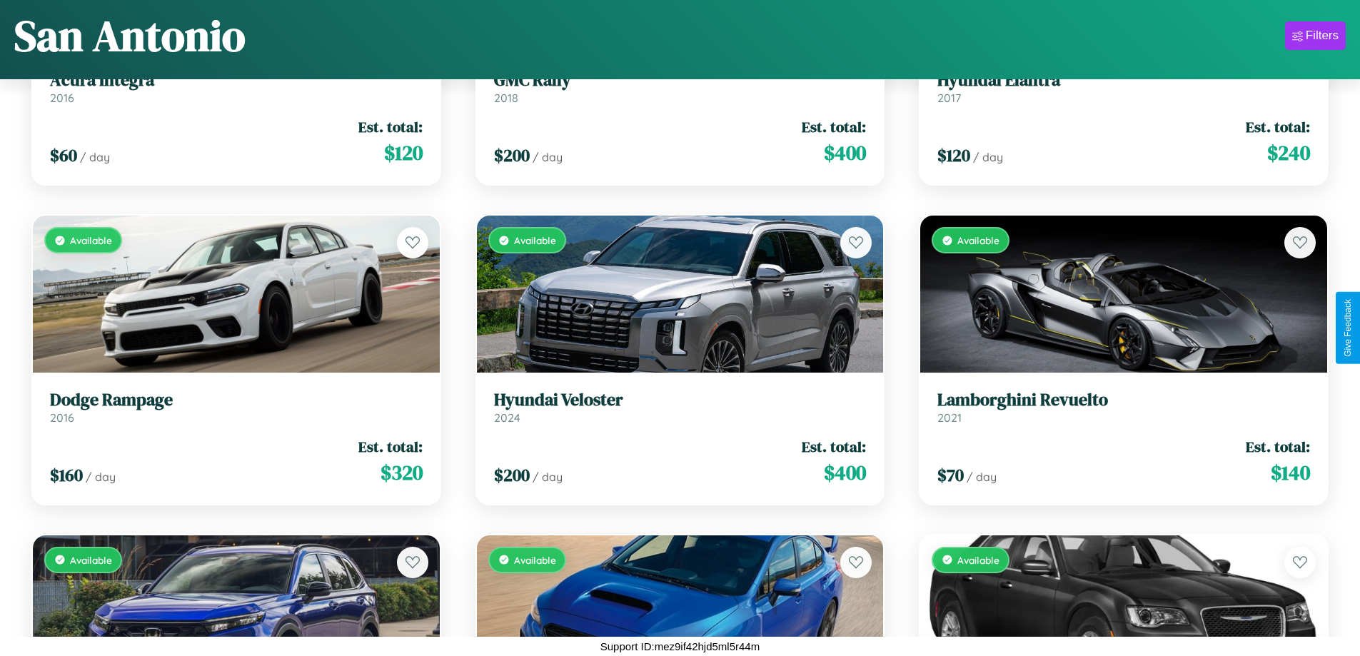
scroll to position [4995, 0]
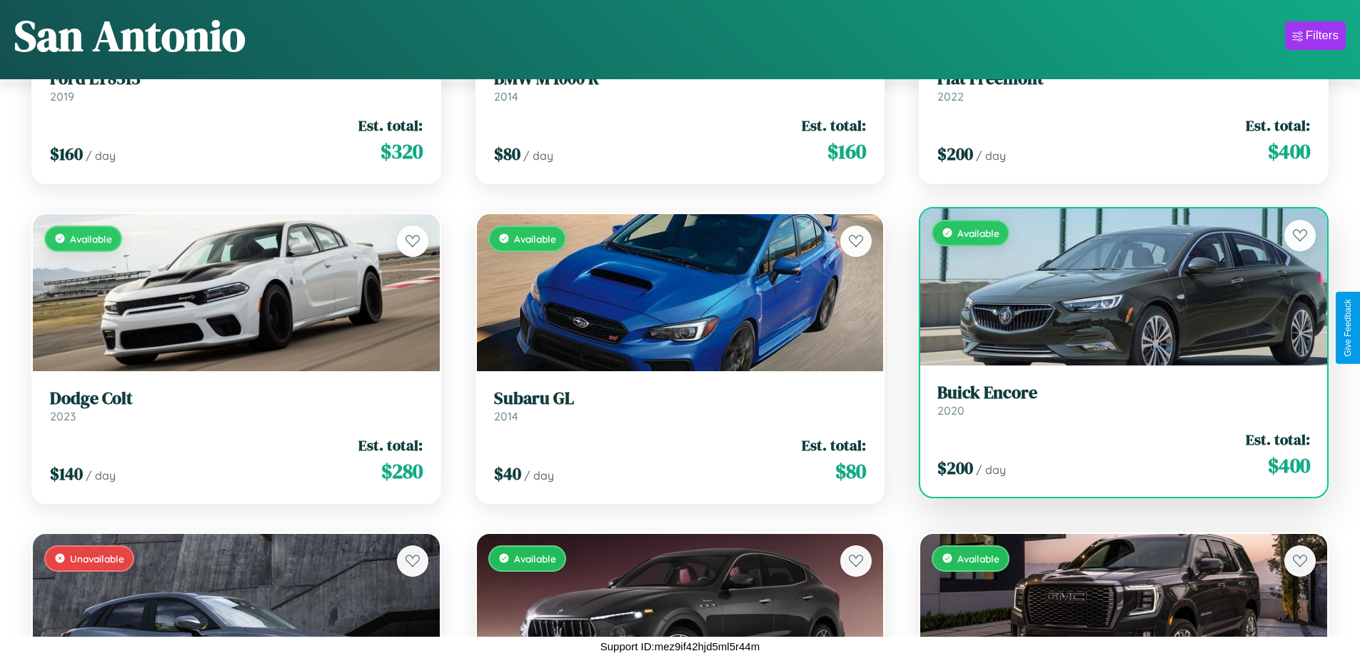
click at [1114, 400] on h3 "Buick Encore" at bounding box center [1123, 393] width 373 height 21
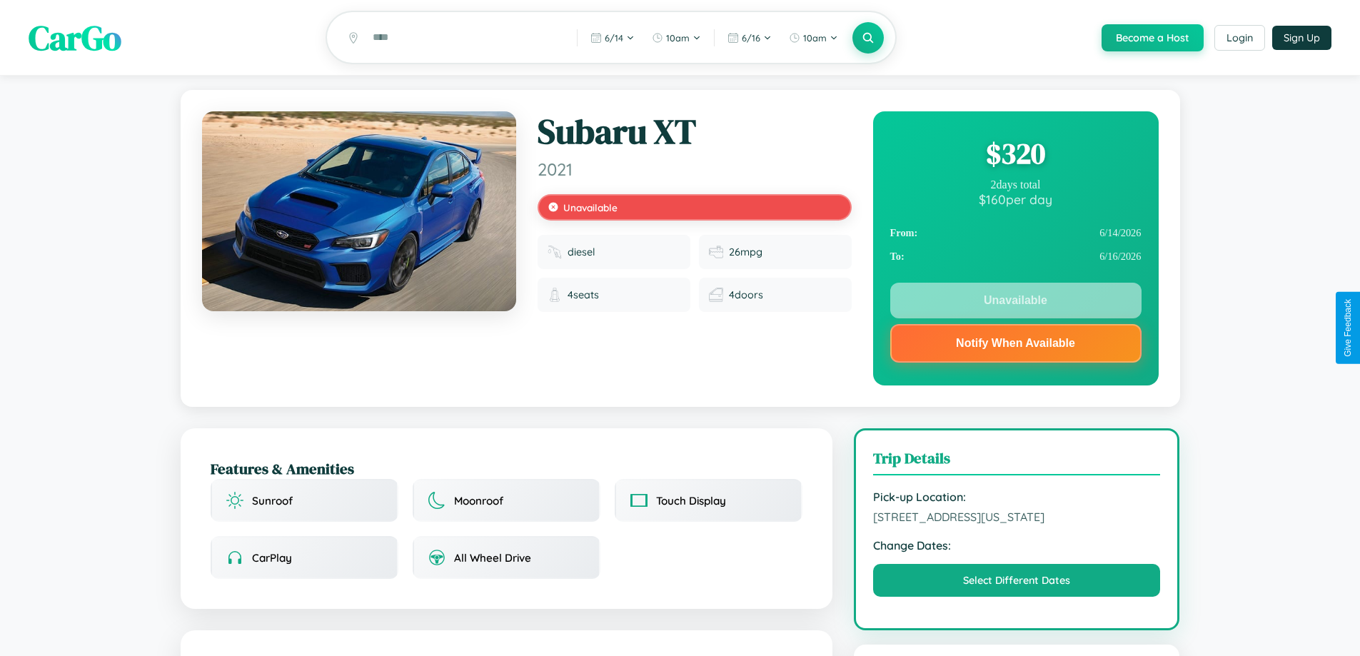
scroll to position [881, 0]
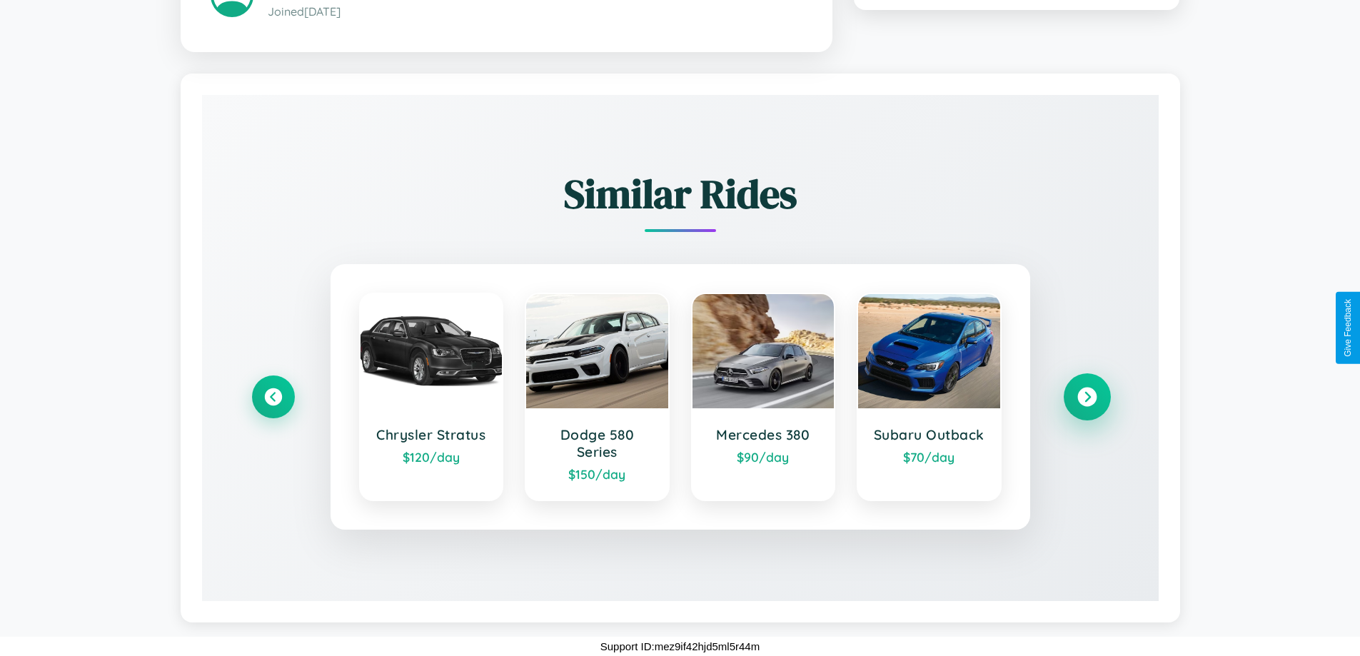
click at [1086, 396] on icon at bounding box center [1086, 396] width 19 height 19
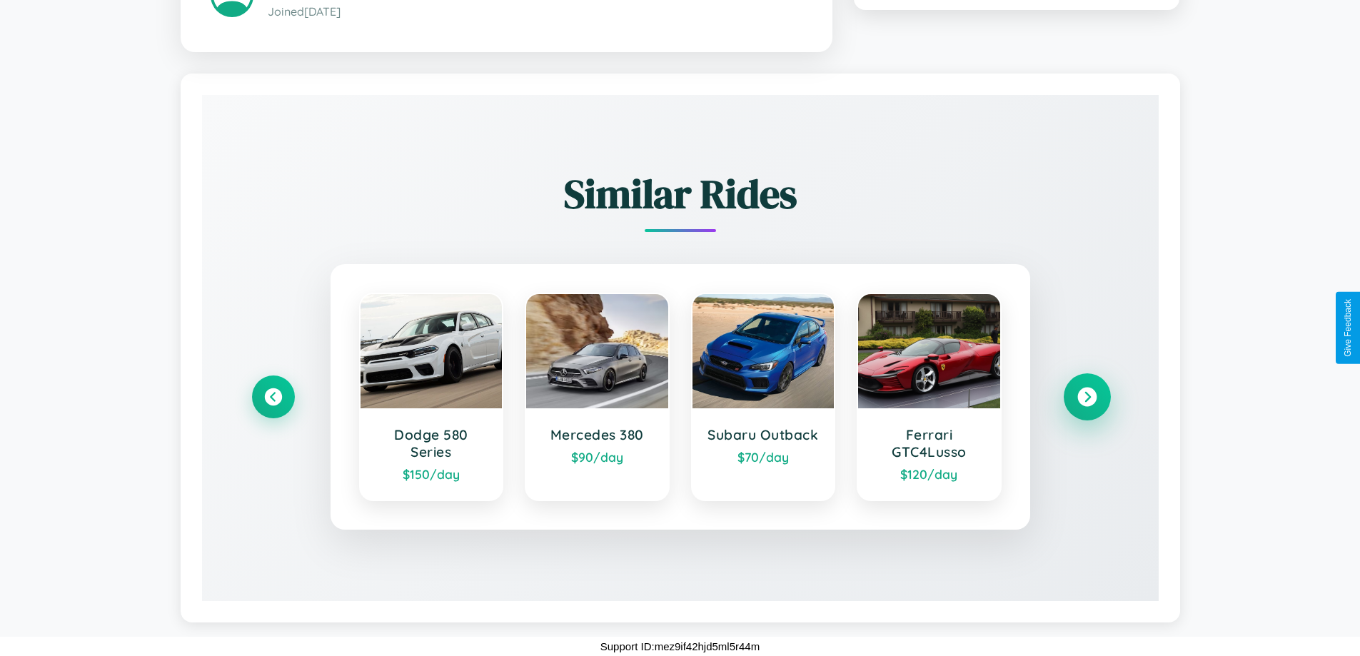
click at [1086, 396] on icon at bounding box center [1086, 396] width 19 height 19
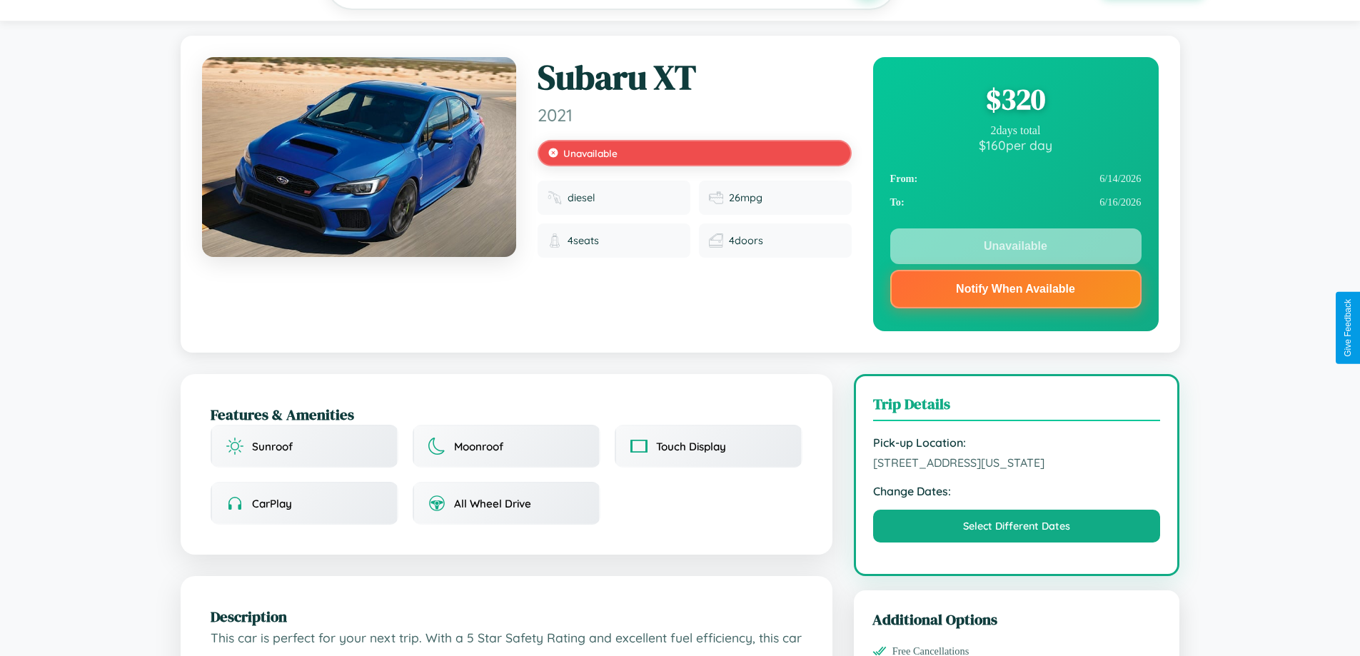
scroll to position [0, 0]
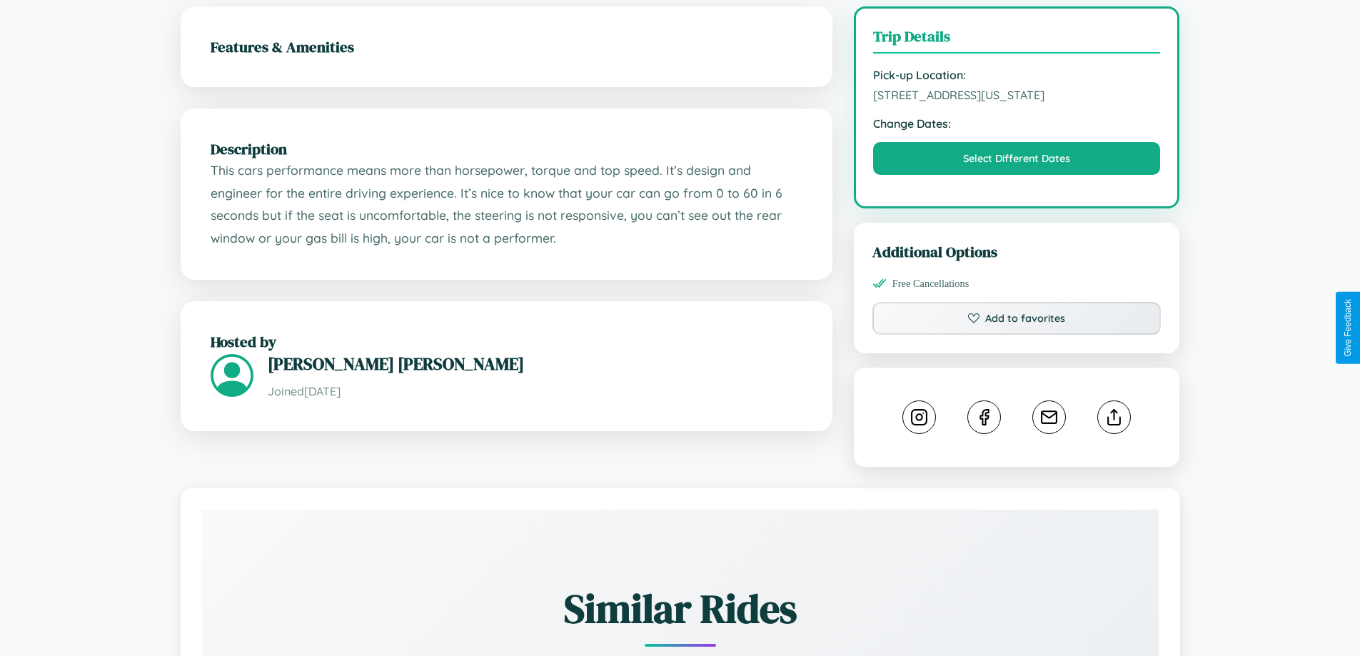
scroll to position [385, 0]
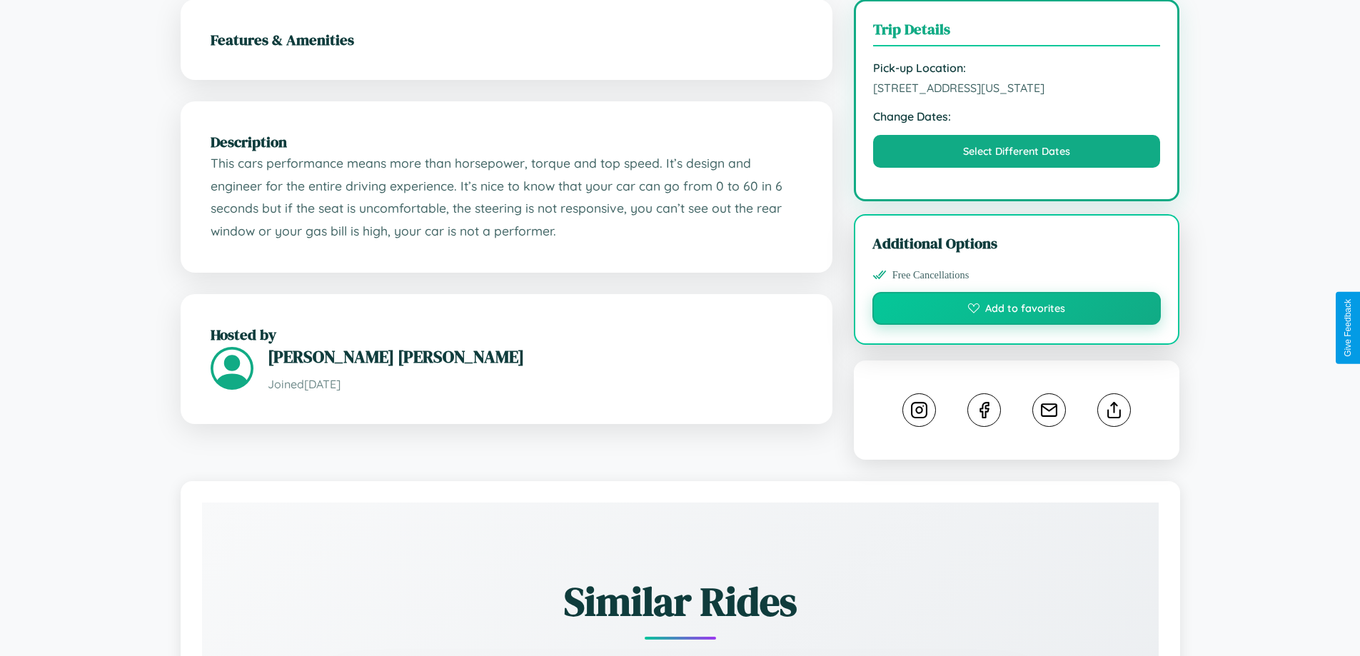
click at [1016, 325] on button "Add to favorites" at bounding box center [1016, 308] width 289 height 33
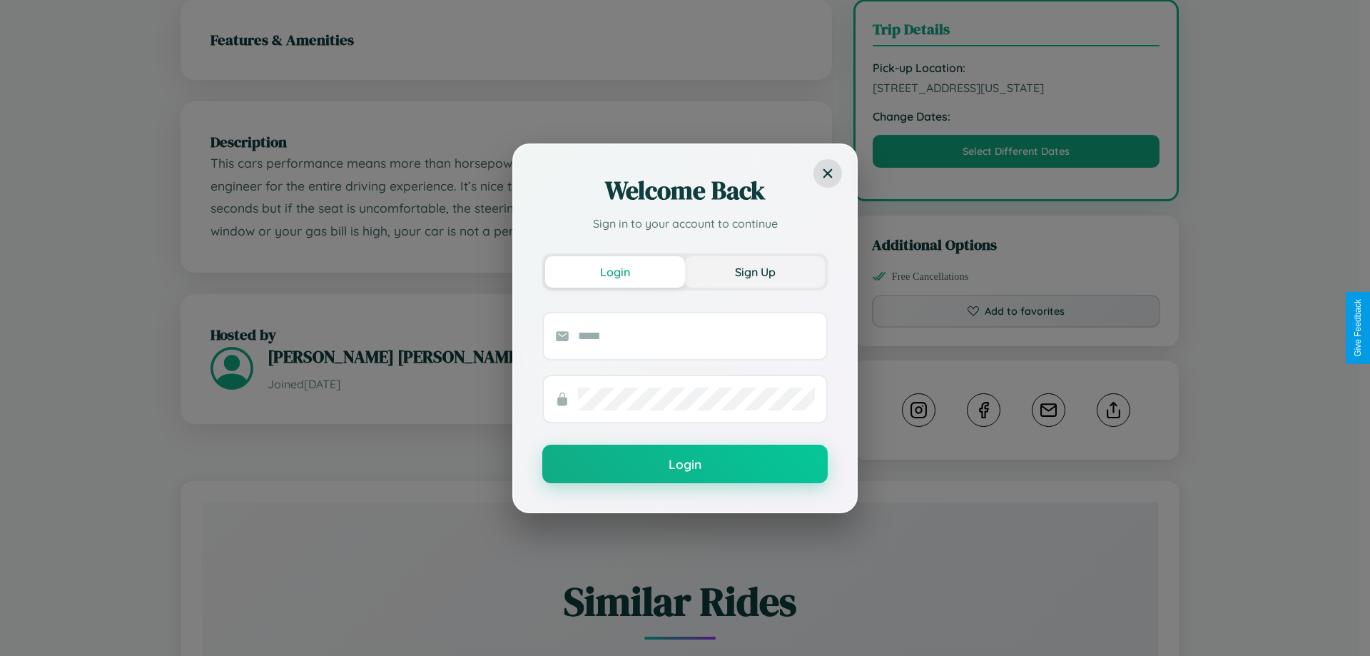
click at [755, 271] on button "Sign Up" at bounding box center [755, 271] width 140 height 31
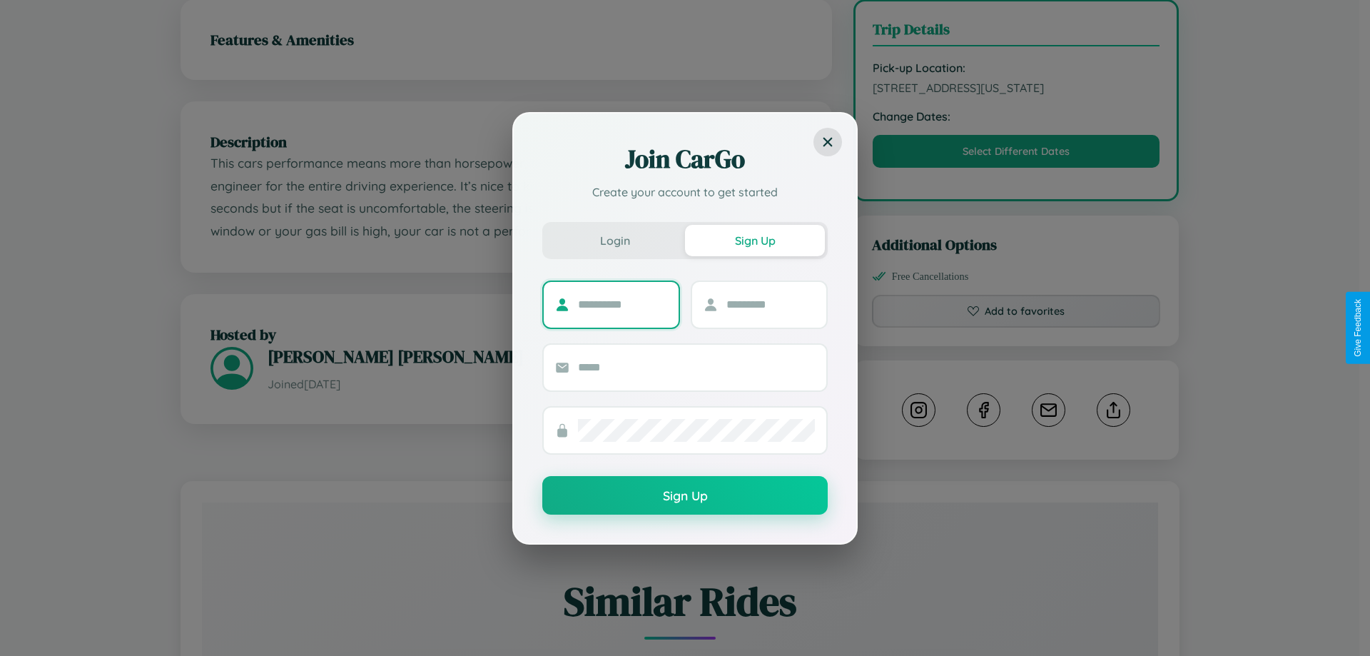
click at [622, 304] on input "text" at bounding box center [622, 304] width 89 height 23
type input "****"
click at [770, 304] on input "text" at bounding box center [771, 304] width 89 height 23
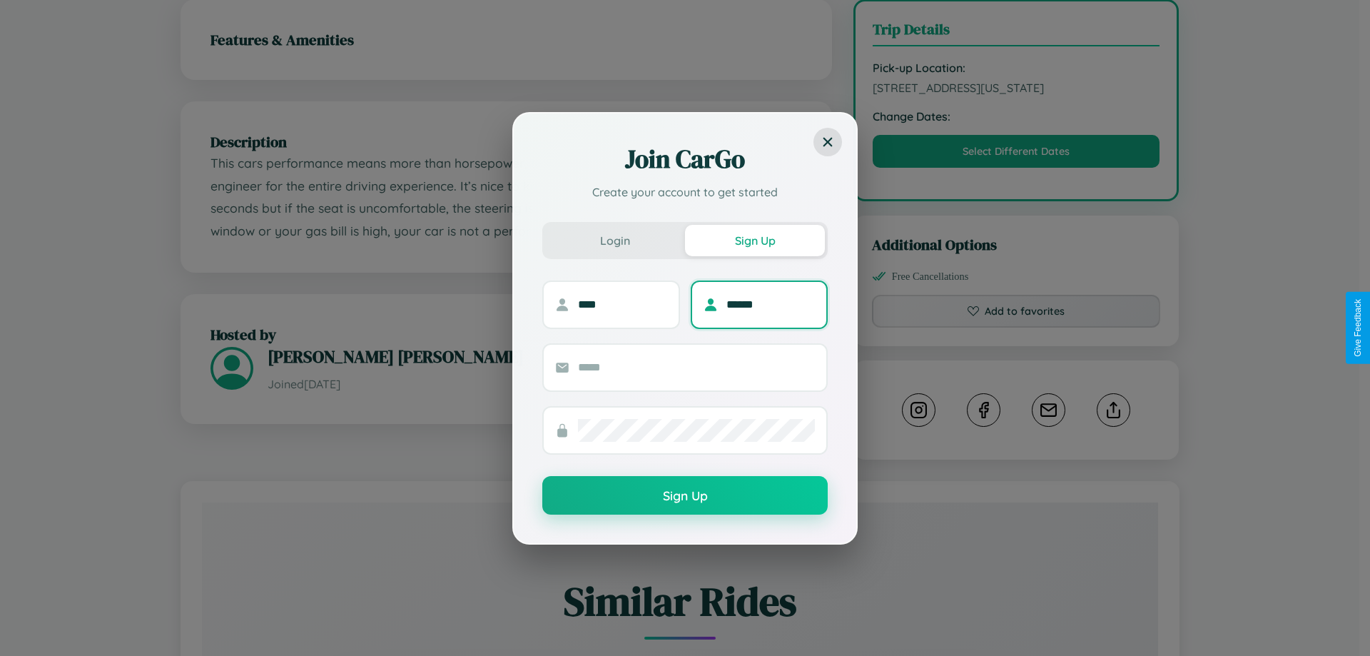
type input "******"
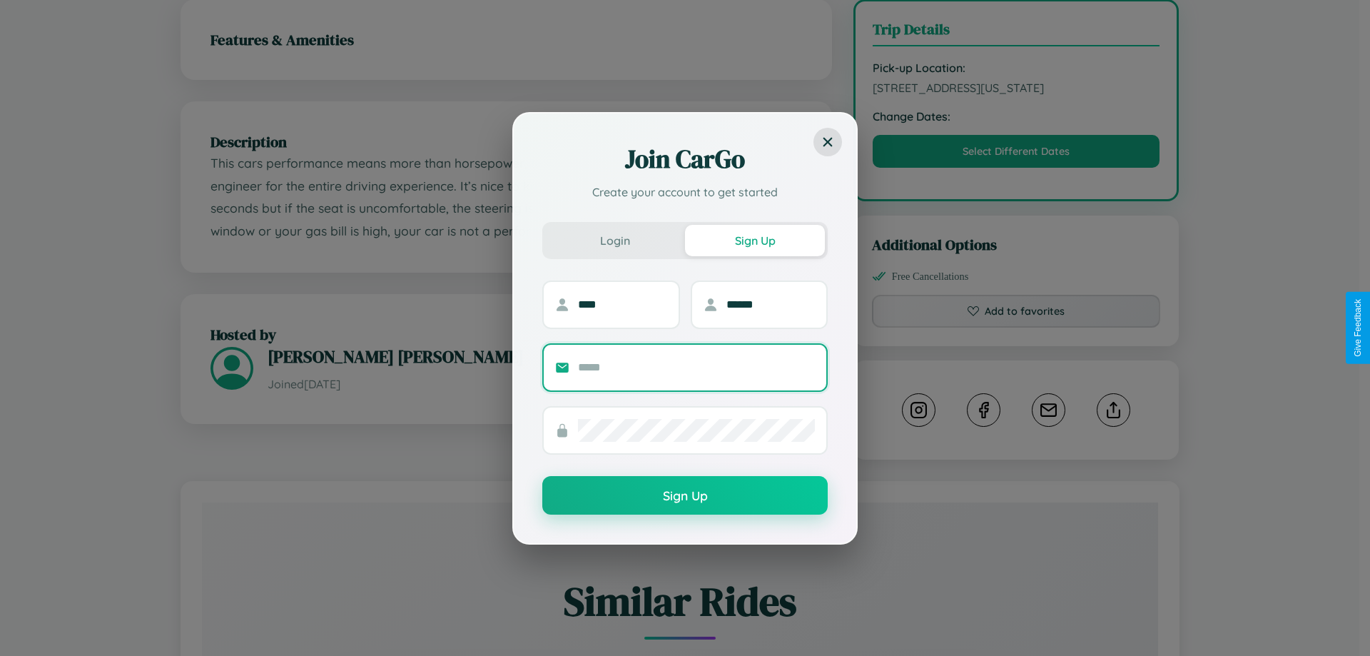
click at [697, 367] on input "text" at bounding box center [696, 367] width 237 height 23
type input "**********"
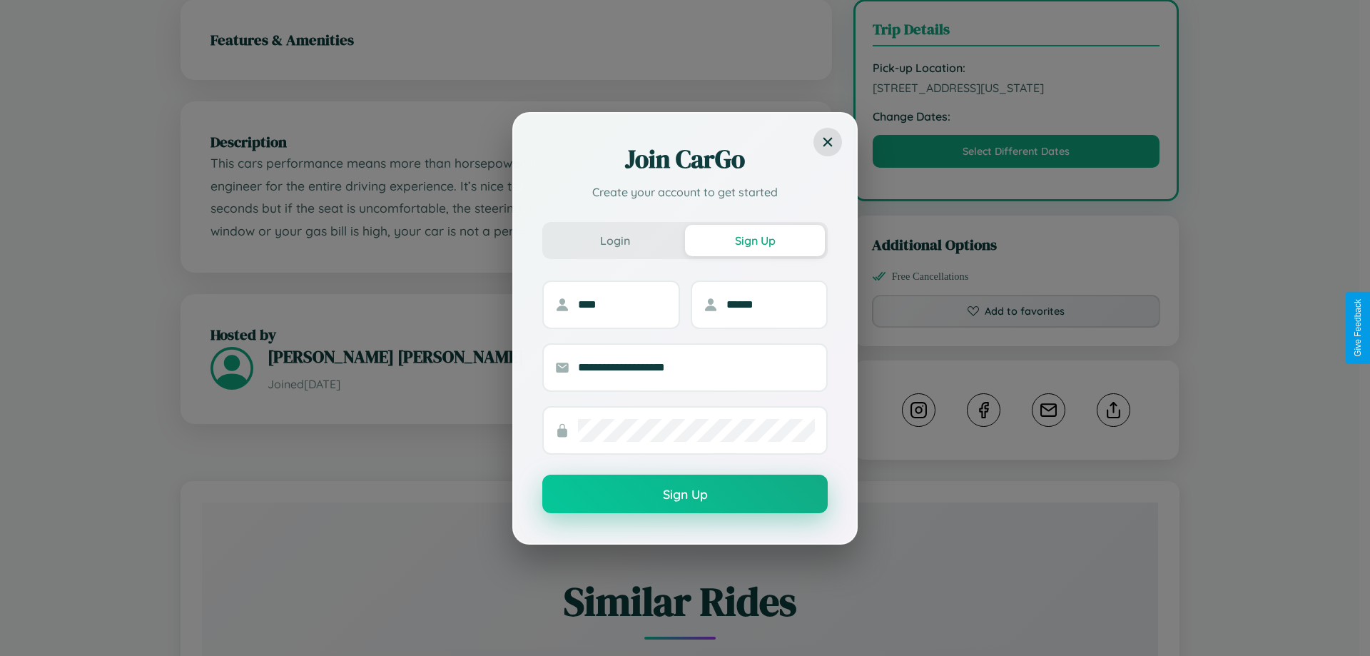
click at [685, 495] on button "Sign Up" at bounding box center [684, 494] width 285 height 39
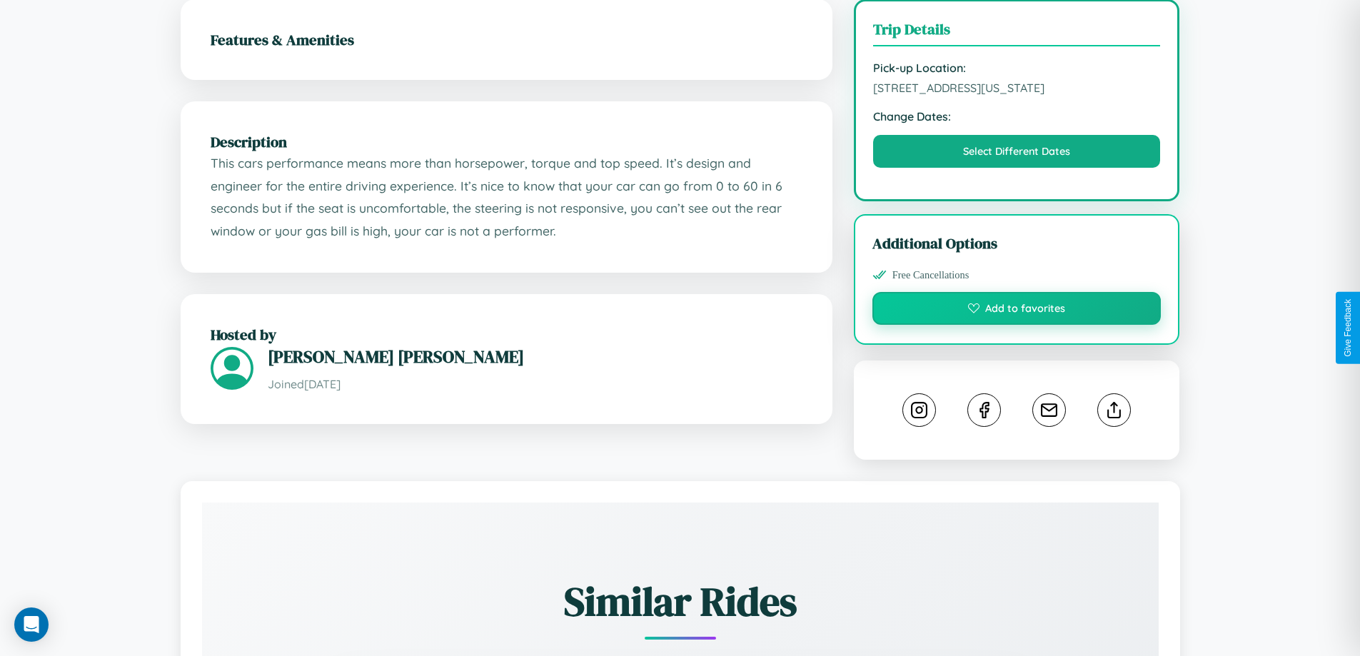
click at [1016, 325] on button "Add to favorites" at bounding box center [1016, 308] width 289 height 33
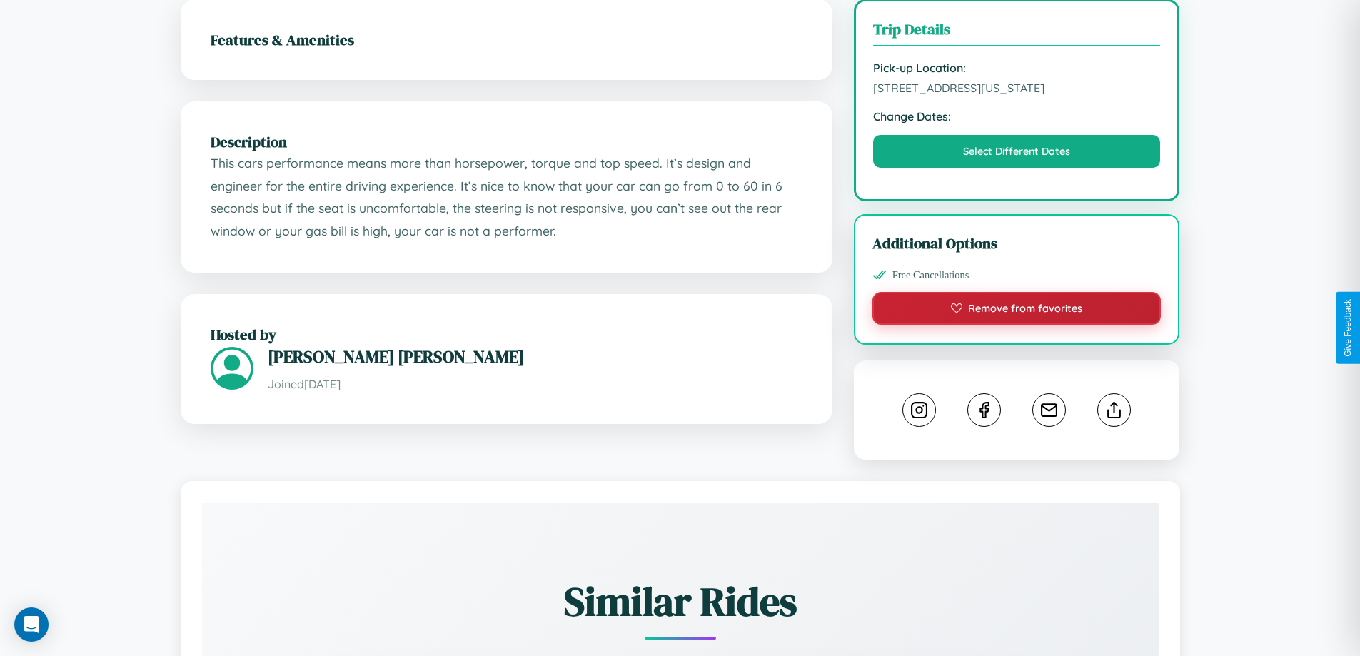
click at [1016, 325] on button "Remove from favorites" at bounding box center [1016, 308] width 289 height 33
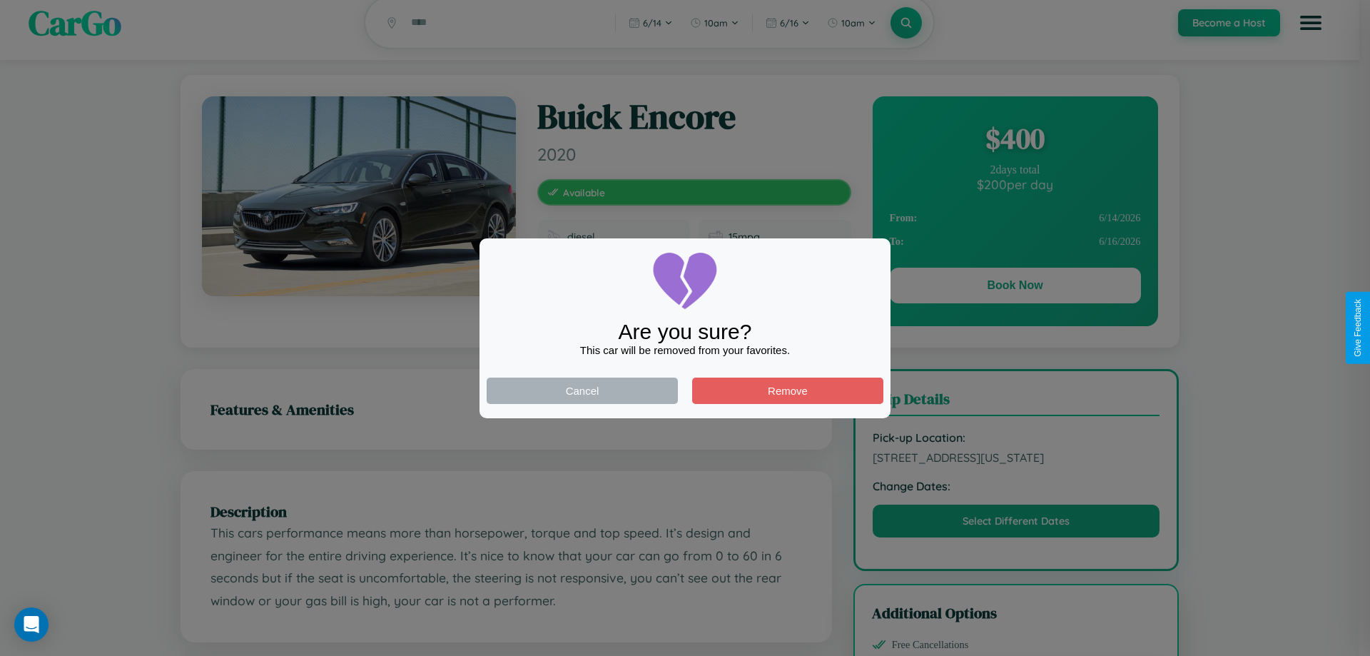
scroll to position [0, 0]
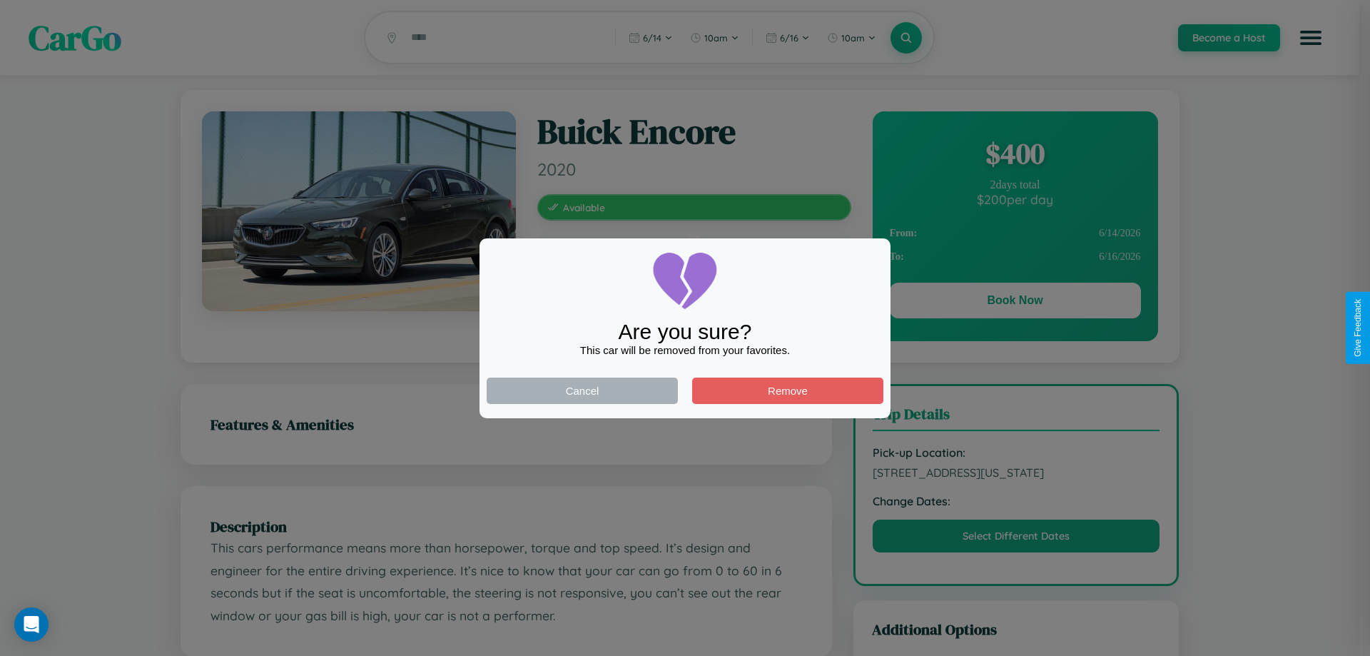
click at [1015, 303] on div at bounding box center [685, 328] width 1370 height 656
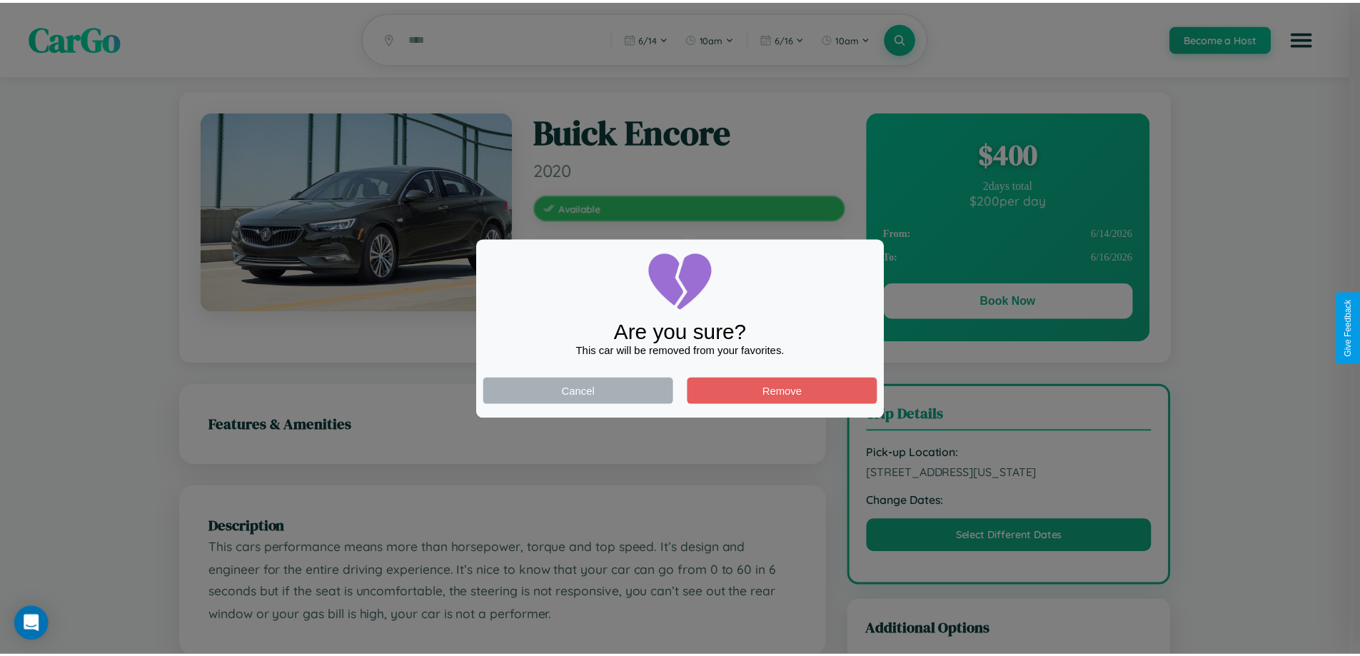
scroll to position [385, 0]
